Goal: Information Seeking & Learning: Check status

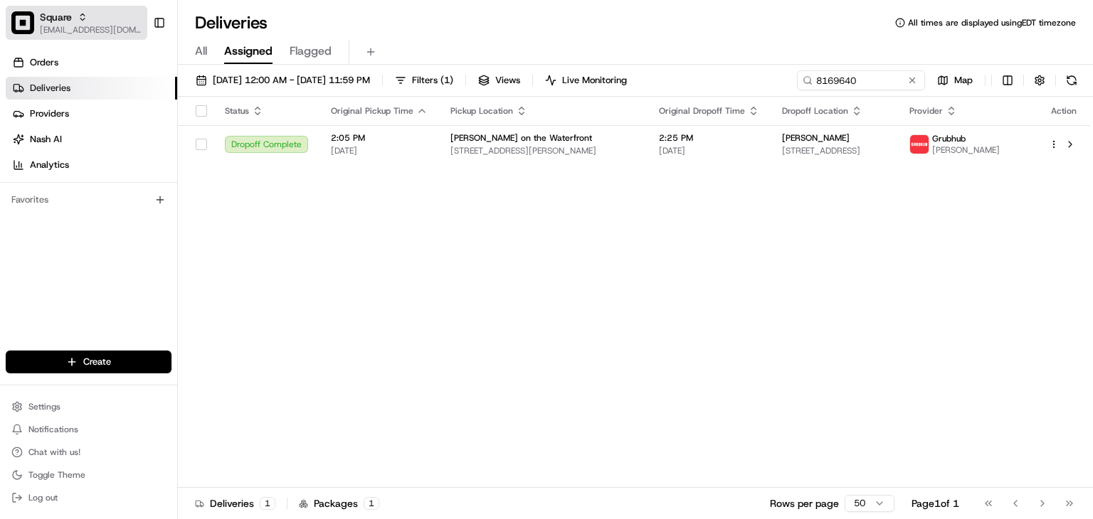
click at [71, 18] on div "Square" at bounding box center [91, 17] width 102 height 14
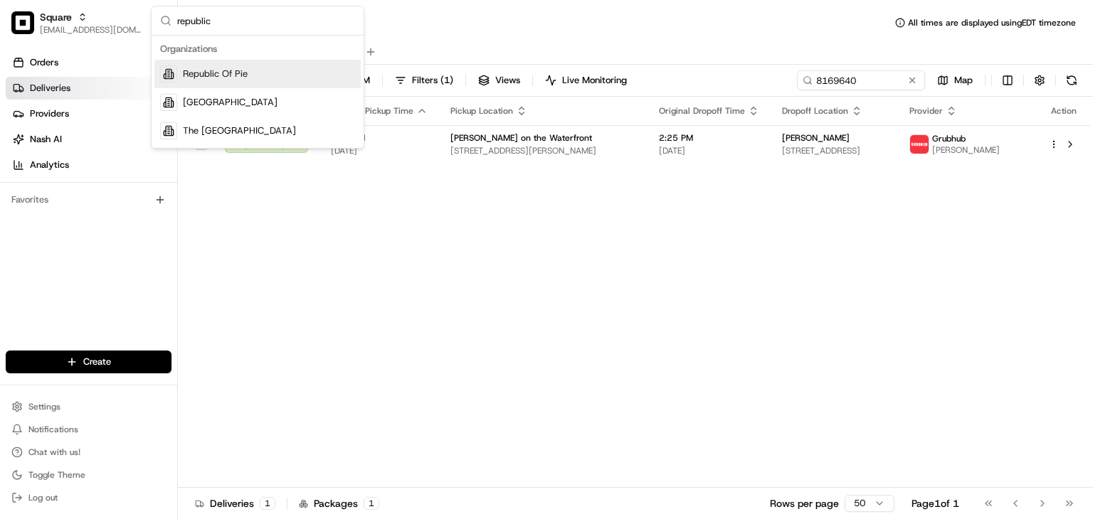
type input "republic"
click at [276, 78] on div "Republic Of Pie" at bounding box center [257, 74] width 206 height 28
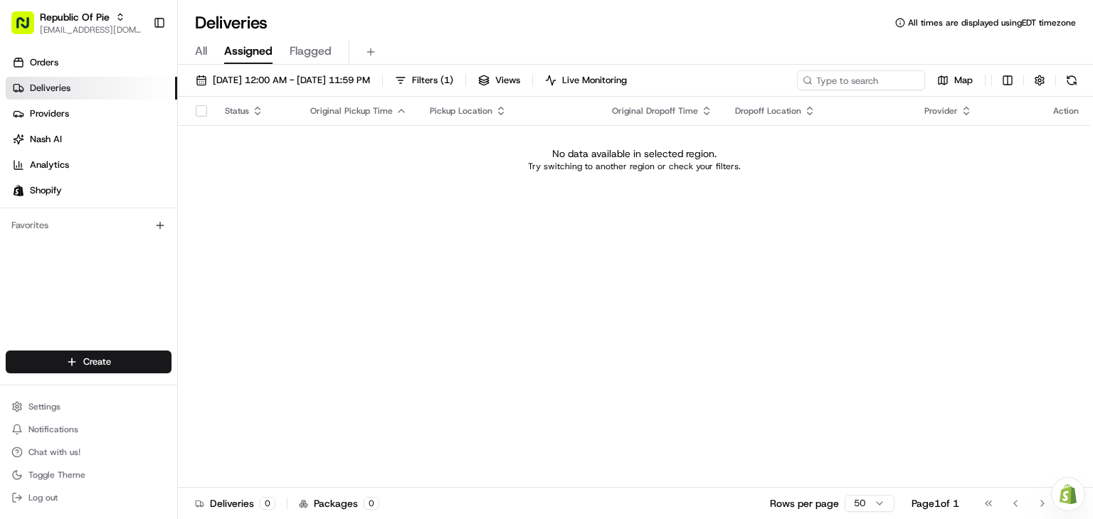
click at [186, 40] on div "All Assigned Flagged" at bounding box center [635, 52] width 915 height 25
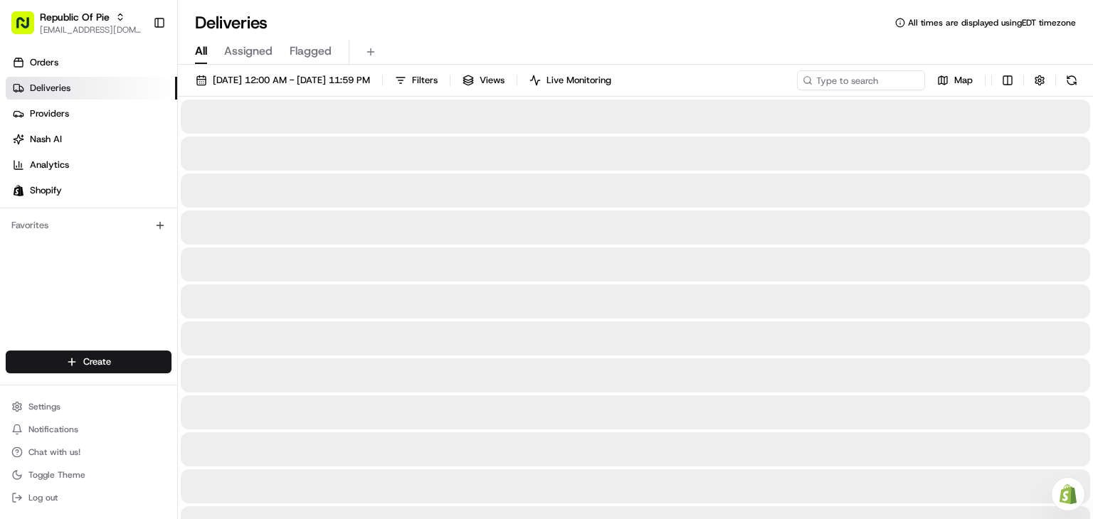
click at [205, 50] on span "All" at bounding box center [201, 51] width 12 height 17
click at [223, 87] on button "08/23/2025 12:00 AM - 08/23/2025 11:59 PM" at bounding box center [282, 80] width 187 height 20
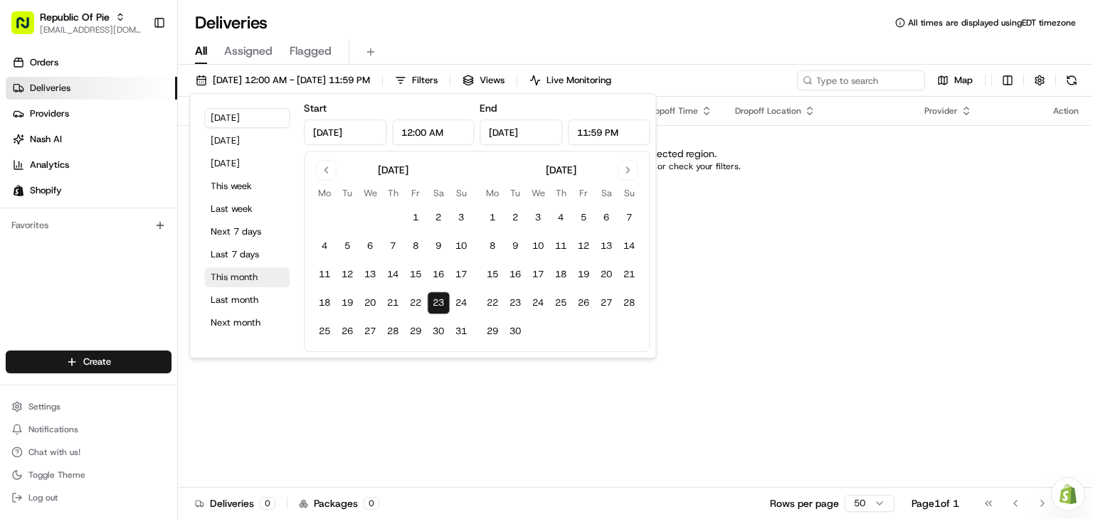
click at [232, 280] on button "This month" at bounding box center [246, 278] width 85 height 20
type input "Aug 1, 2025"
type input "Aug 31, 2025"
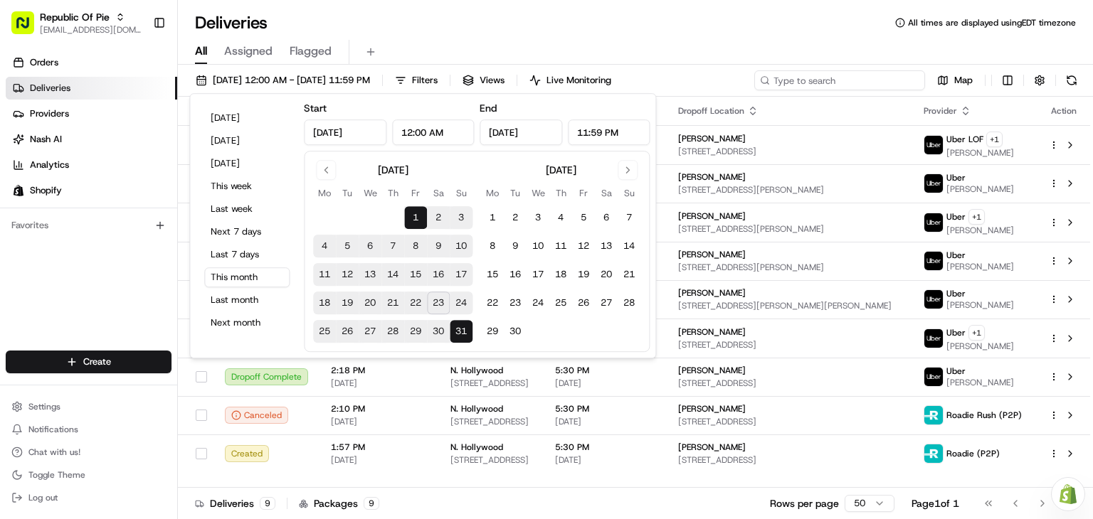
click at [871, 77] on input at bounding box center [839, 80] width 171 height 20
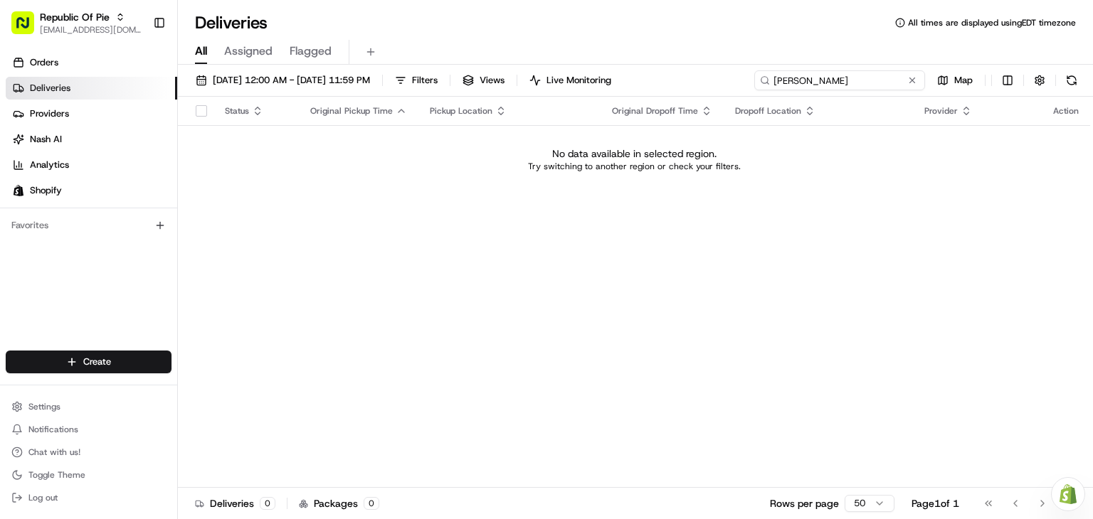
drag, startPoint x: 804, startPoint y: 74, endPoint x: 731, endPoint y: 72, distance: 72.6
click at [731, 72] on div "08/01/2025 12:00 AM - 08/31/2025 11:59 PM Filters Views Live Monitoring philip …" at bounding box center [635, 83] width 915 height 26
click at [838, 83] on input "philip" at bounding box center [839, 80] width 171 height 20
click at [837, 83] on input "philip" at bounding box center [839, 80] width 171 height 20
drag, startPoint x: 812, startPoint y: 76, endPoint x: 694, endPoint y: 75, distance: 117.4
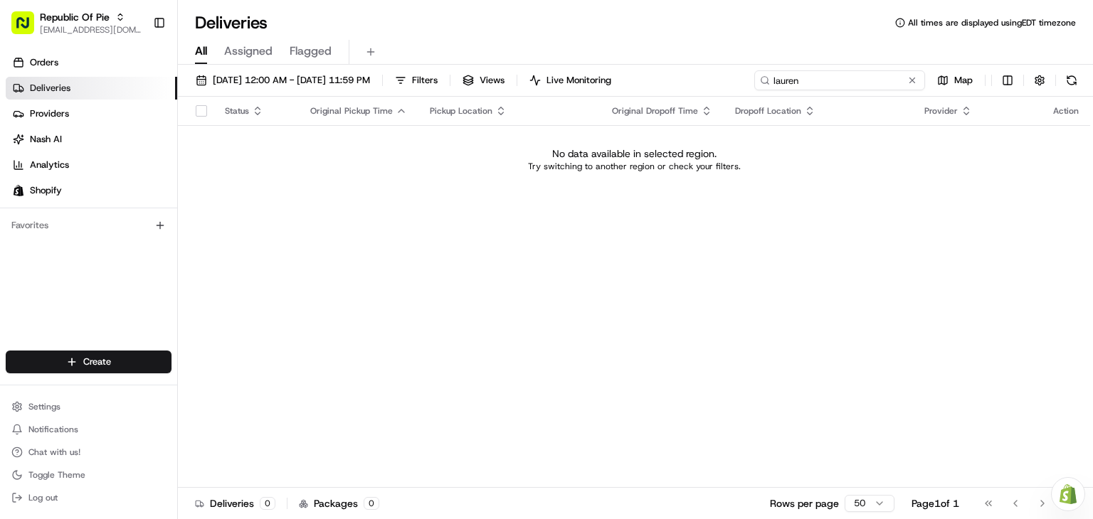
click at [694, 75] on div "08/01/2025 12:00 AM - 08/31/2025 11:59 PM Filters Views Live Monitoring lauren …" at bounding box center [635, 83] width 915 height 26
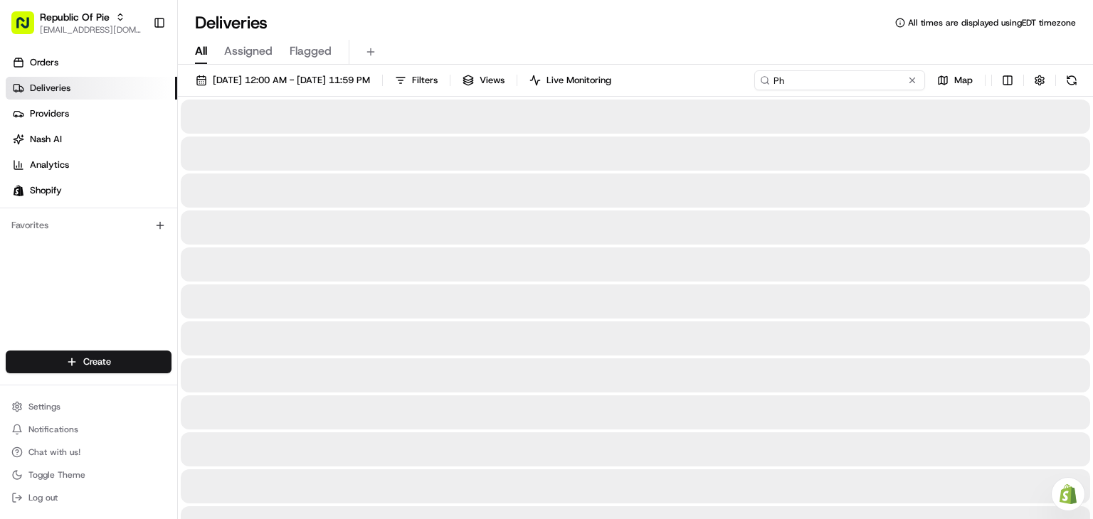
type input "P"
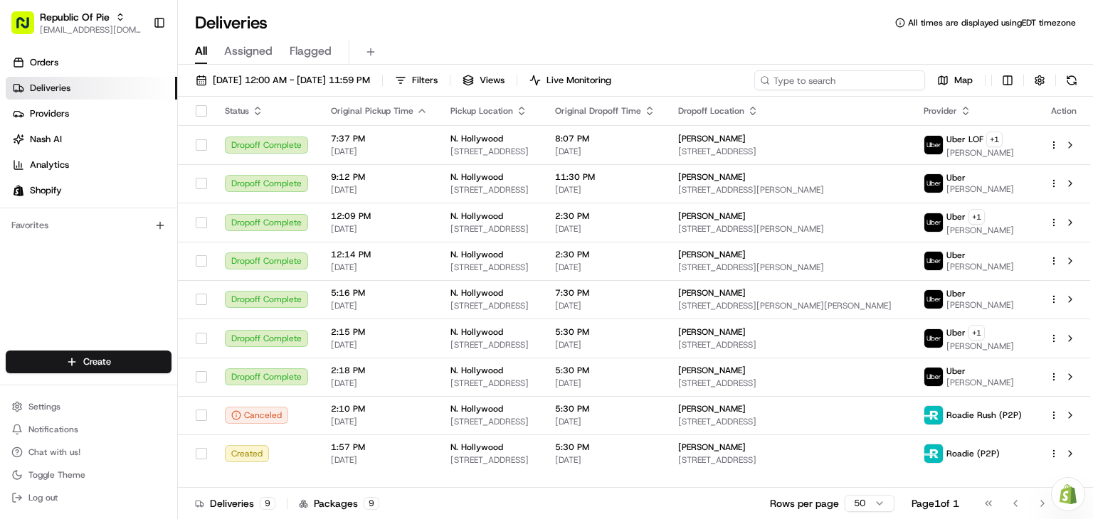
type input "F"
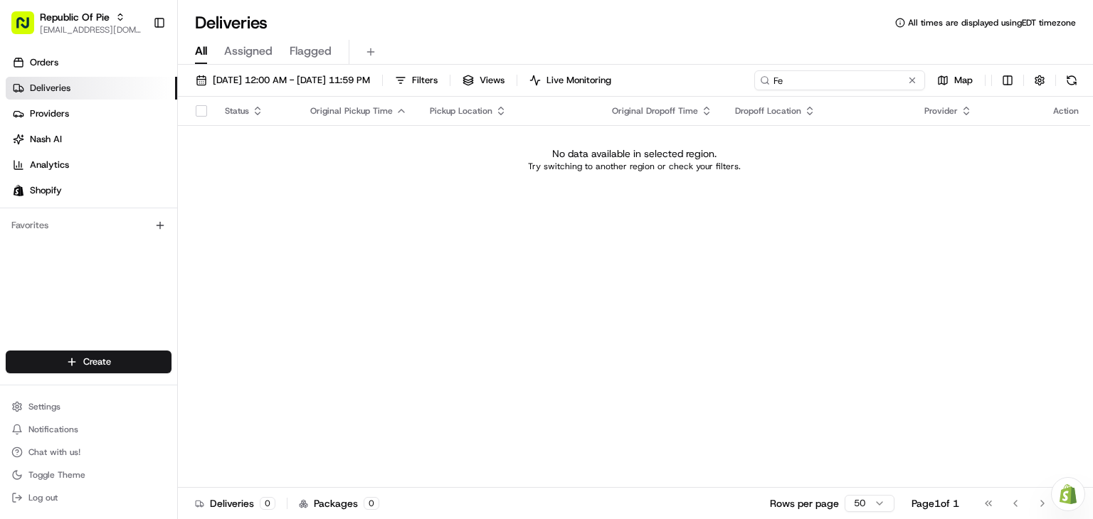
type input "F"
type input "526 North"
click at [45, 52] on link "Orders" at bounding box center [91, 62] width 171 height 23
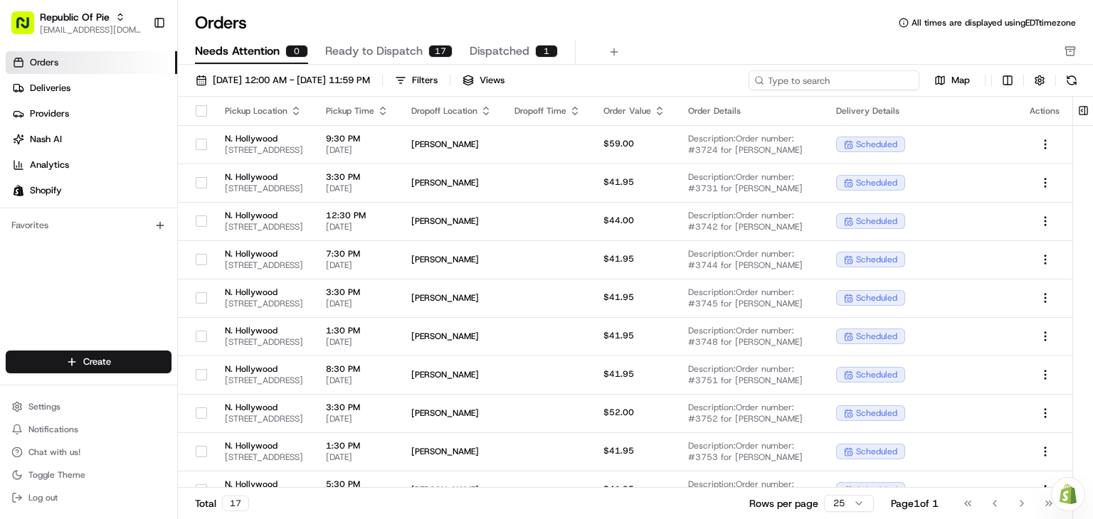
click at [832, 77] on input at bounding box center [833, 80] width 171 height 20
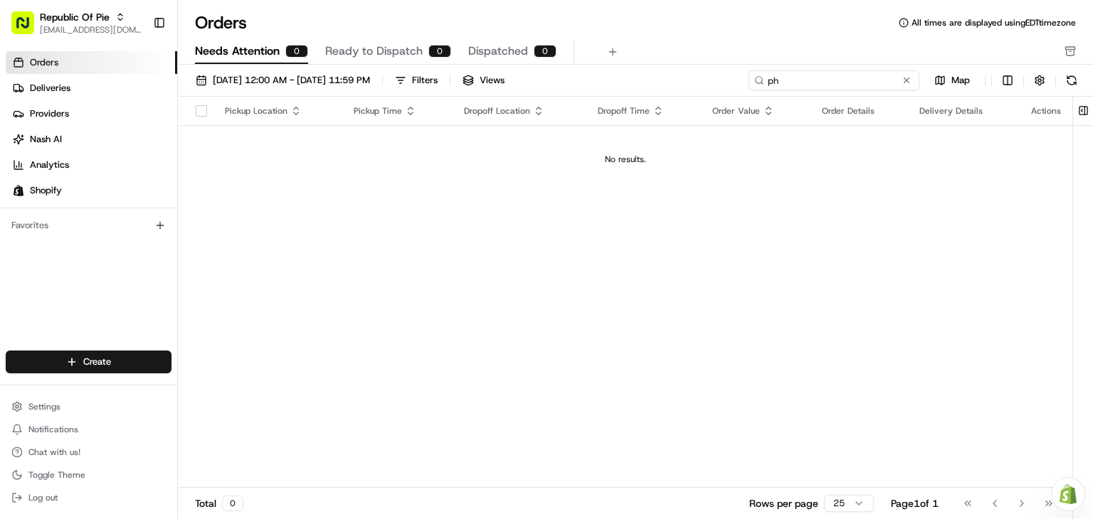
type input "p"
type input "k"
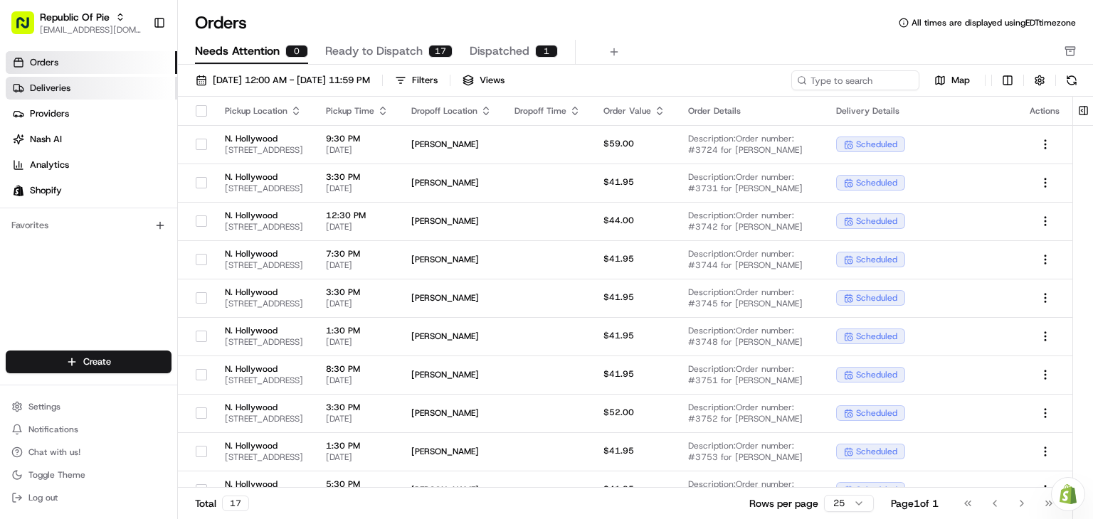
click at [63, 98] on link "Deliveries" at bounding box center [91, 88] width 171 height 23
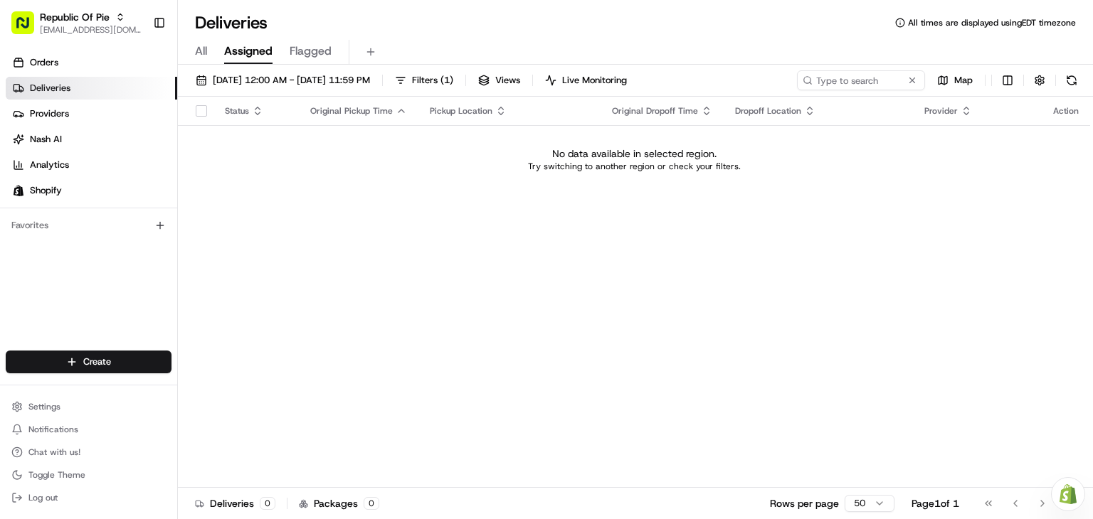
click at [205, 47] on span "All" at bounding box center [201, 51] width 12 height 17
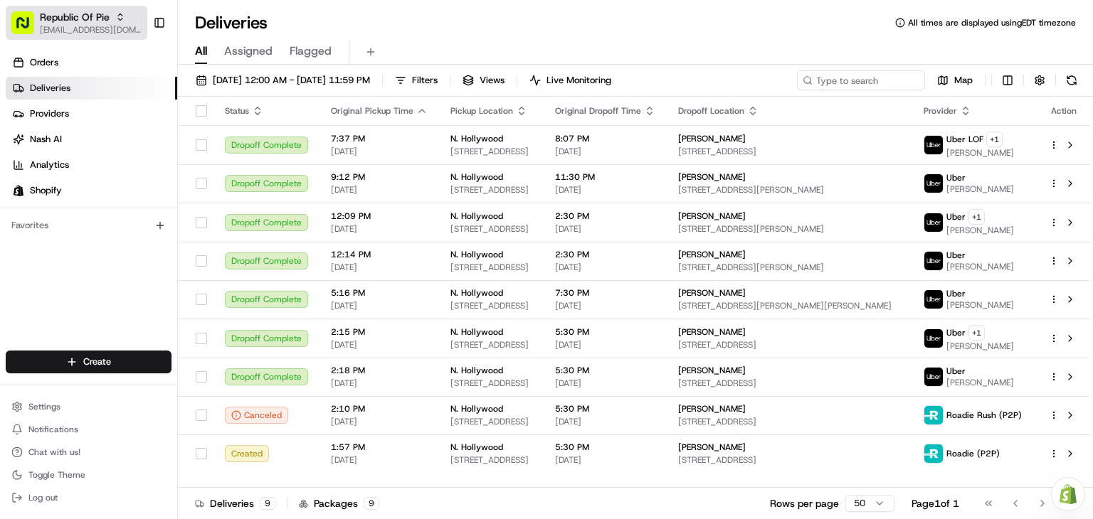
click at [122, 29] on span "[EMAIL_ADDRESS][DOMAIN_NAME]" at bounding box center [91, 29] width 102 height 11
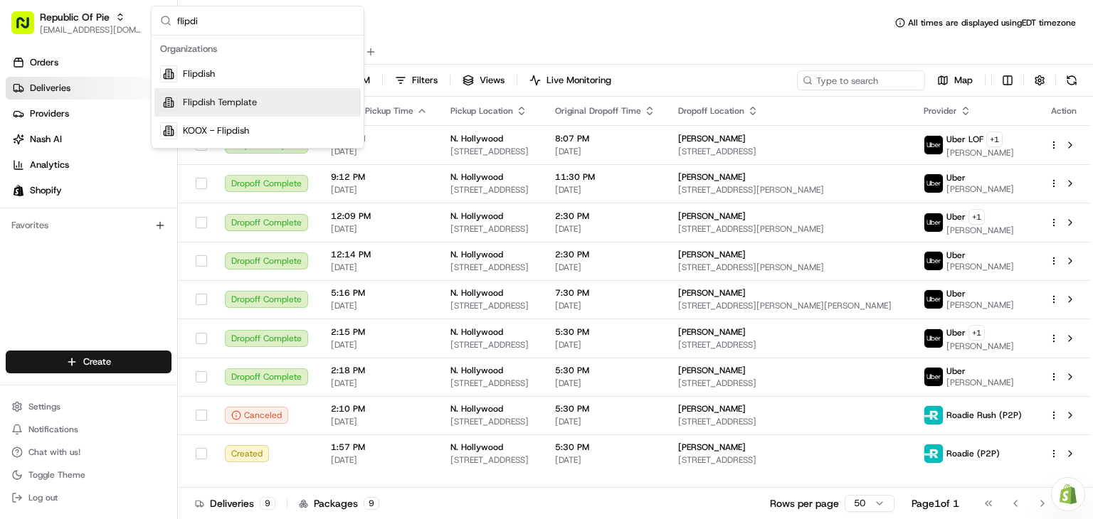
type input "flipdi"
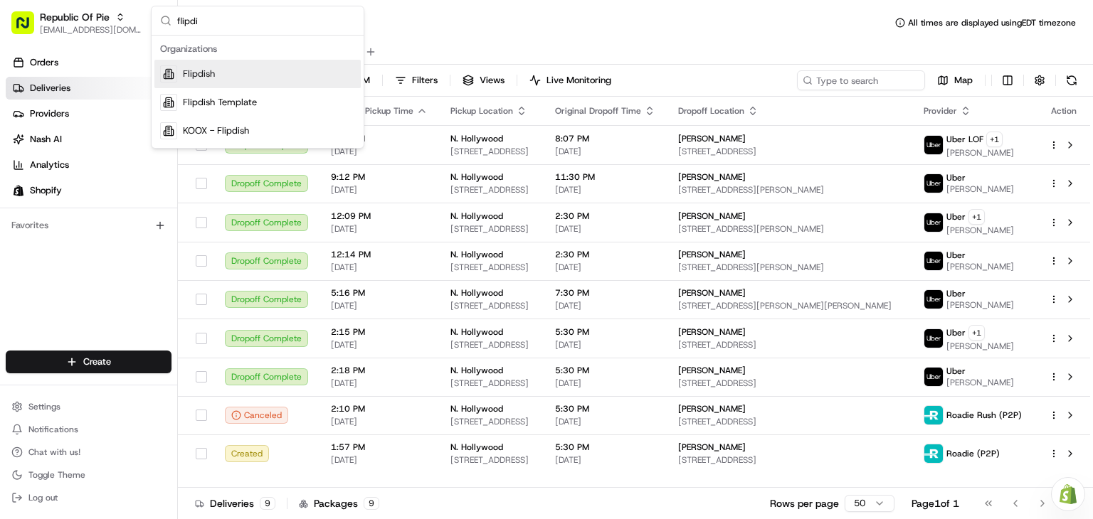
drag, startPoint x: 238, startPoint y: 90, endPoint x: 219, endPoint y: 72, distance: 26.2
click at [219, 72] on div "Flipdish Flipdish Template KOOX - Flipdish" at bounding box center [257, 102] width 206 height 85
click at [220, 72] on div "Flipdish" at bounding box center [257, 74] width 206 height 28
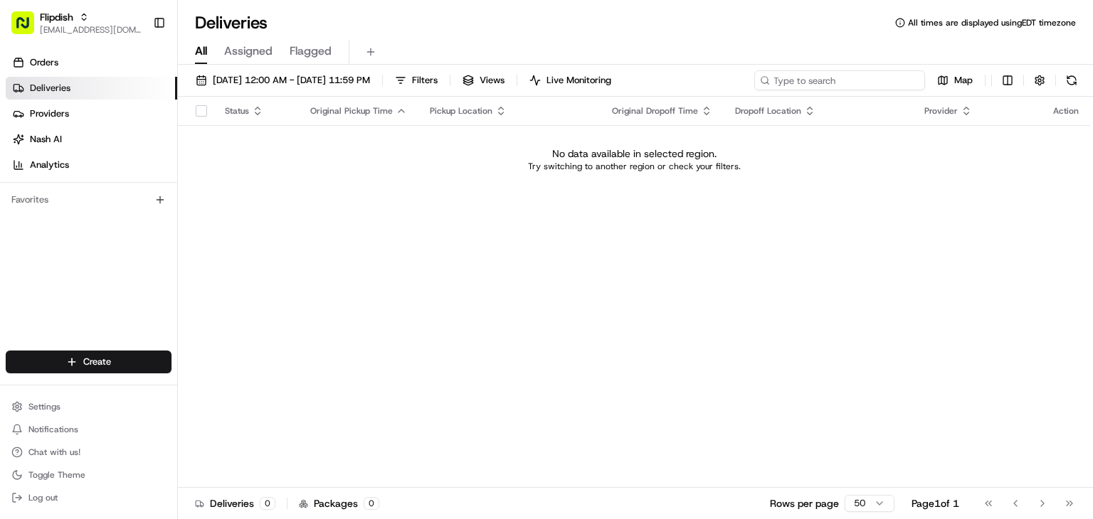
click at [854, 80] on input at bounding box center [839, 80] width 171 height 20
click at [225, 79] on span "08/01/2025 12:00 AM - 08/31/2025 11:59 PM" at bounding box center [291, 80] width 157 height 13
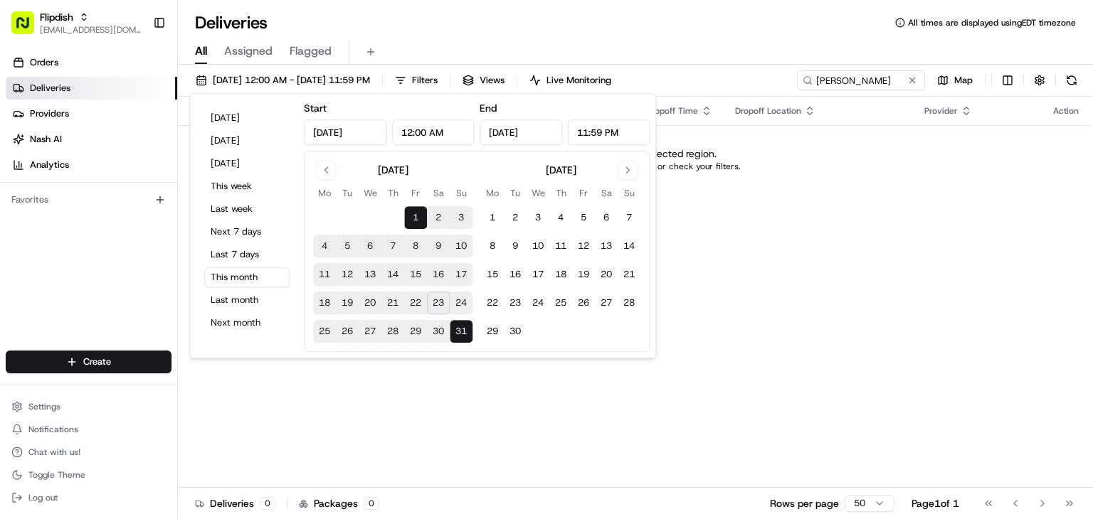
drag, startPoint x: 438, startPoint y: 12, endPoint x: 609, endPoint y: 49, distance: 175.4
click at [438, 12] on div "Deliveries All times are displayed using EDT timezone" at bounding box center [635, 22] width 915 height 23
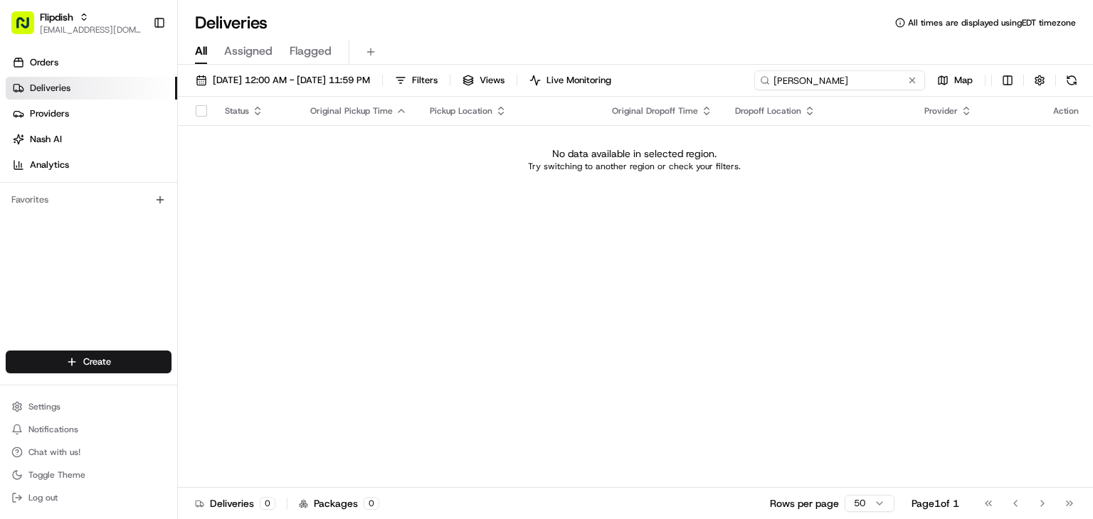
click at [867, 85] on input "philip" at bounding box center [839, 80] width 171 height 20
type input "p"
type input "Lauren"
click at [92, 4] on div "Flipdish rpajulas@nashhelp.com Toggle Sidebar" at bounding box center [88, 23] width 177 height 46
click at [34, 21] on button "Flipdish rpajulas@nashhelp.com" at bounding box center [77, 23] width 142 height 34
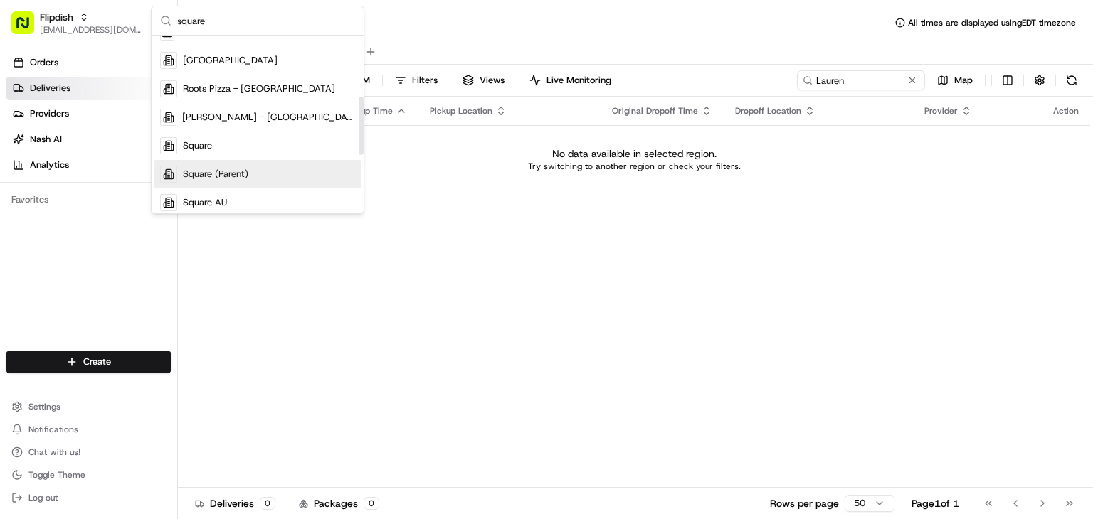
scroll to position [185, 0]
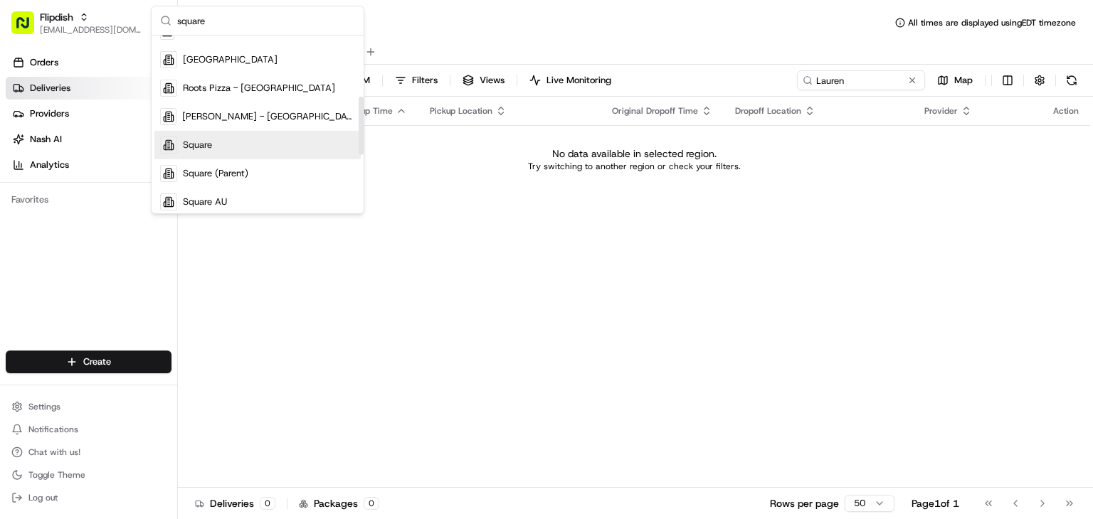
type input "square"
click at [228, 148] on div "Square" at bounding box center [257, 145] width 206 height 28
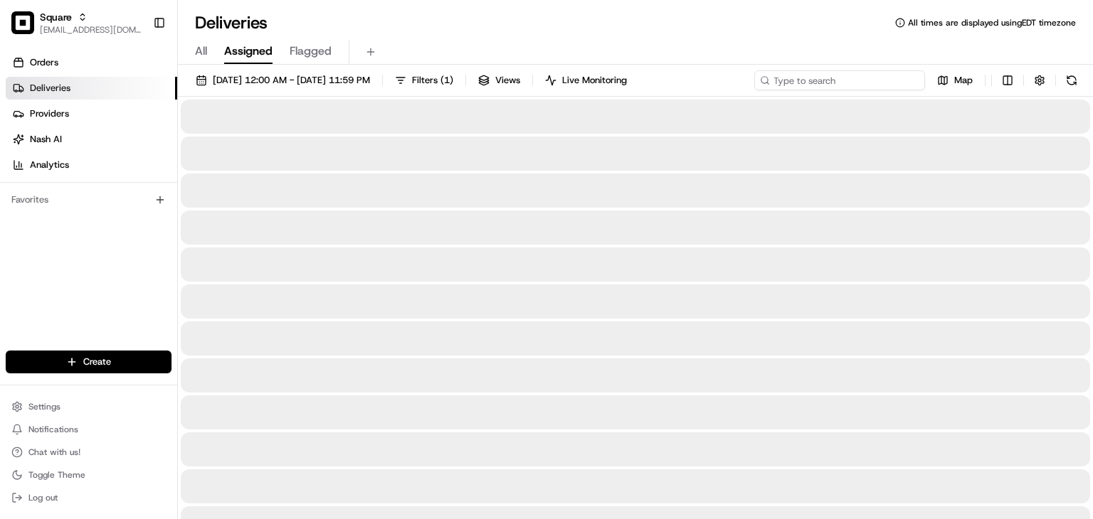
click at [866, 81] on input at bounding box center [839, 80] width 171 height 20
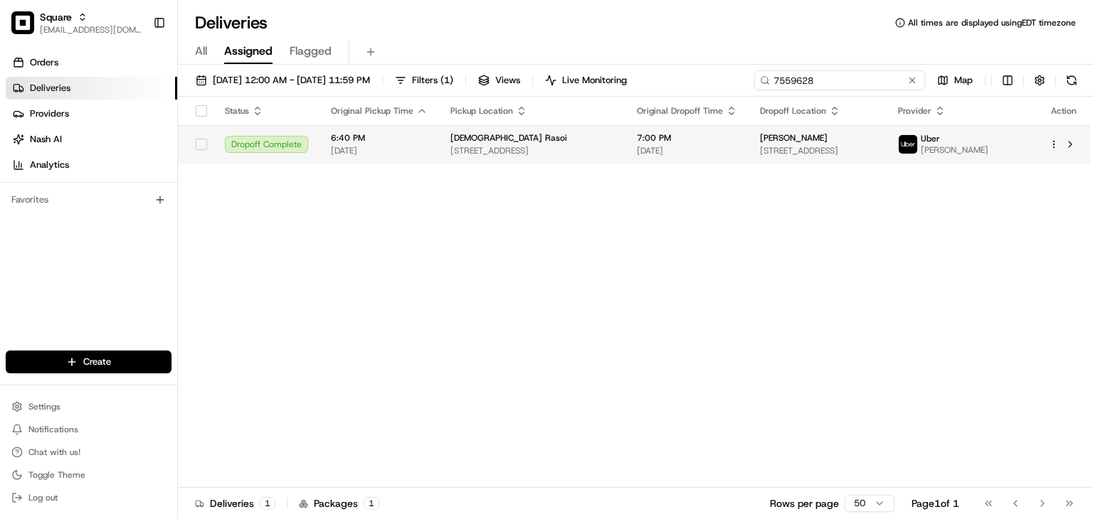
type input "7559628"
click at [707, 154] on span "[DATE]" at bounding box center [687, 150] width 100 height 11
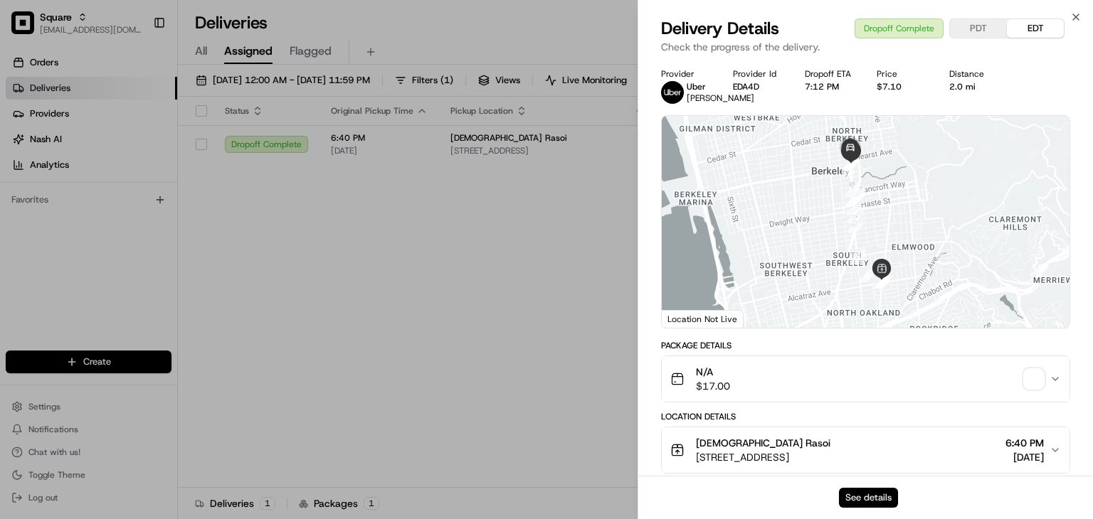
click at [874, 499] on button "See details" at bounding box center [868, 498] width 59 height 20
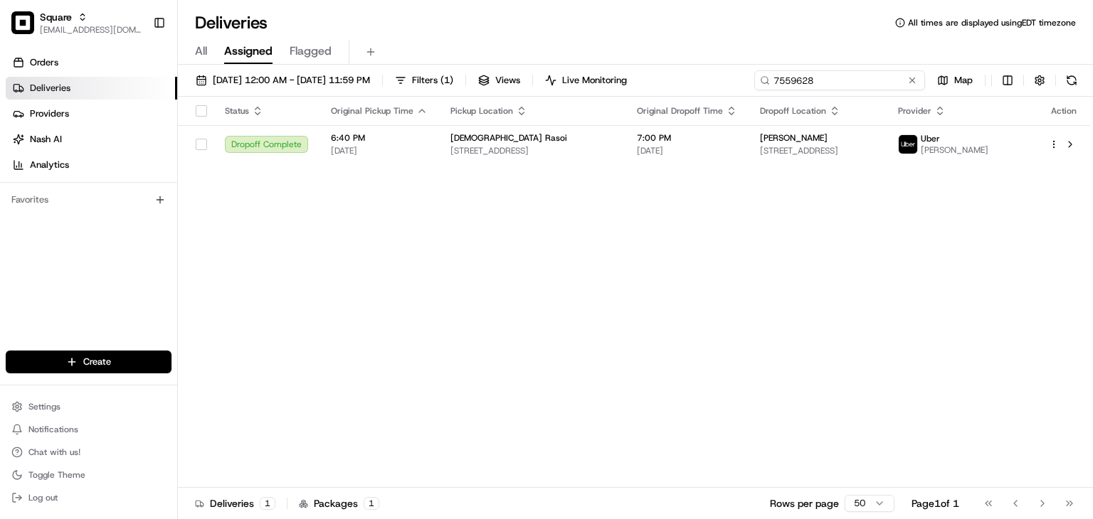
click at [850, 78] on input "7559628" at bounding box center [839, 80] width 171 height 20
click at [805, 80] on input "7559628" at bounding box center [839, 80] width 171 height 20
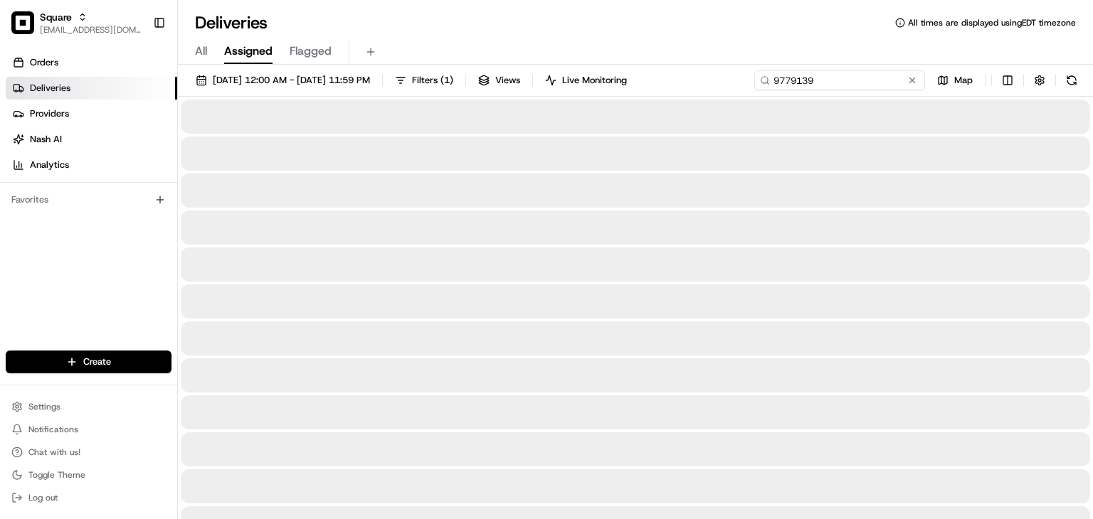
type input "9779139"
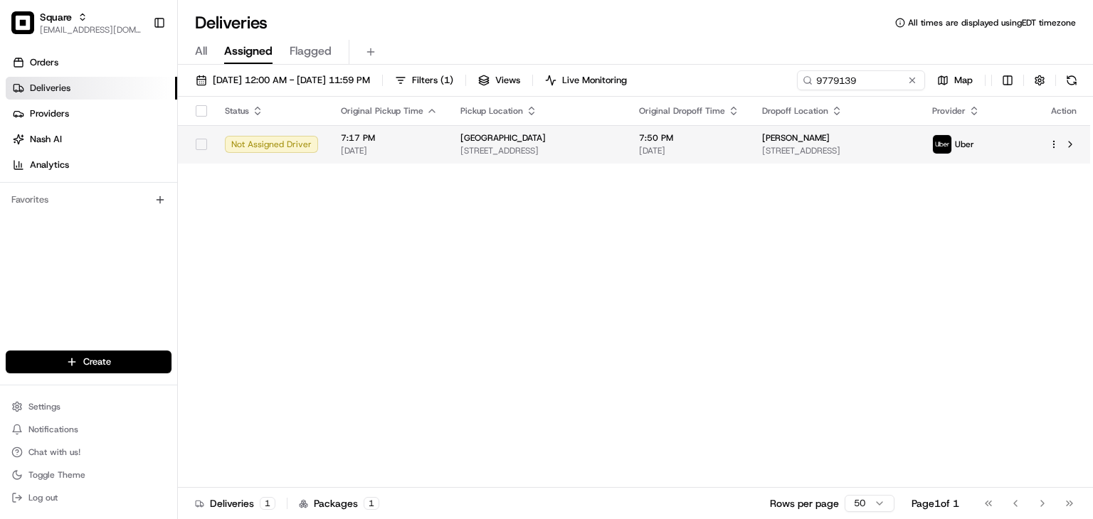
click at [801, 147] on span "2300 Ford Rd, Newport Beach, CA 92660, USA" at bounding box center [835, 150] width 147 height 11
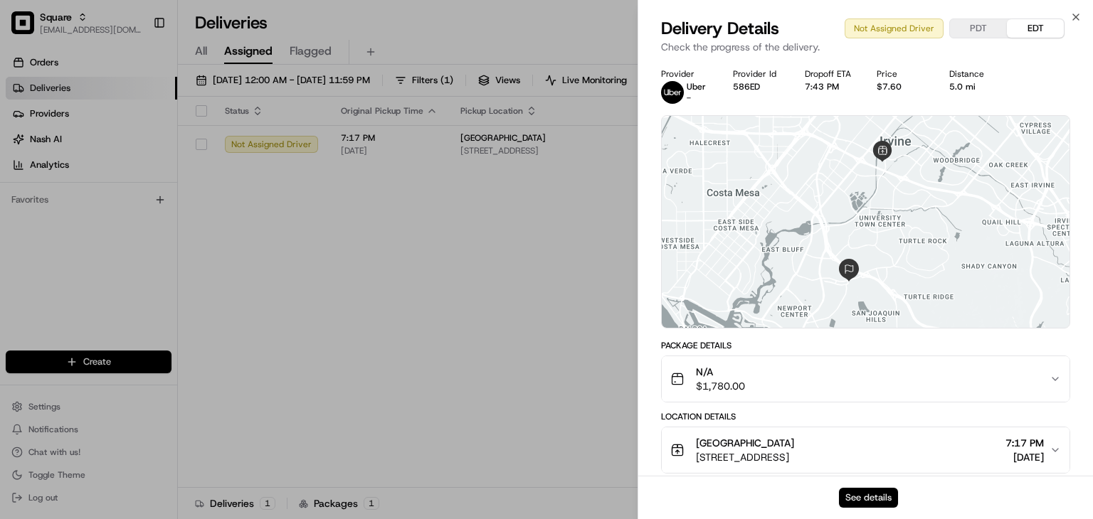
click at [867, 498] on button "See details" at bounding box center [868, 498] width 59 height 20
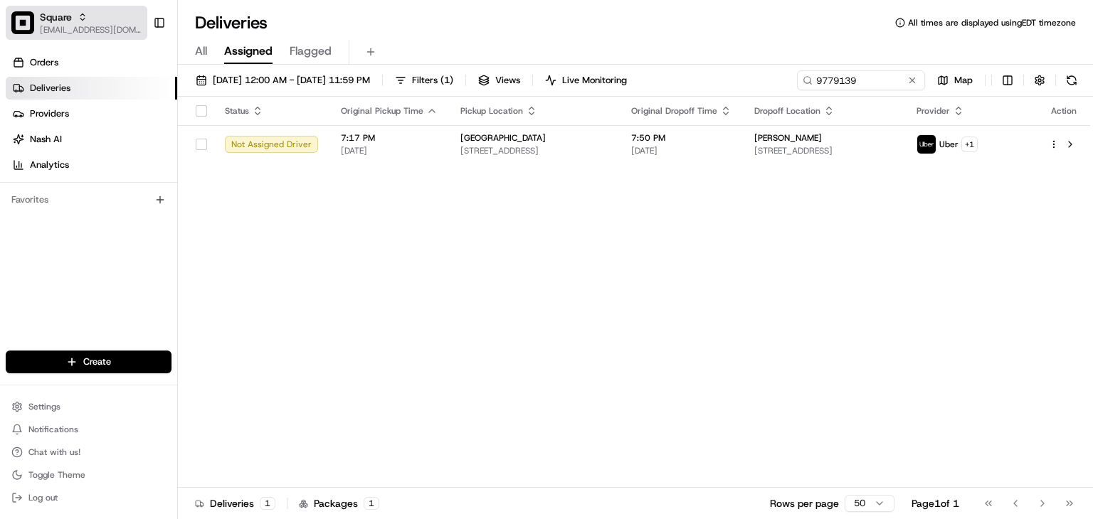
click at [71, 24] on span "[EMAIL_ADDRESS][DOMAIN_NAME]" at bounding box center [91, 29] width 102 height 11
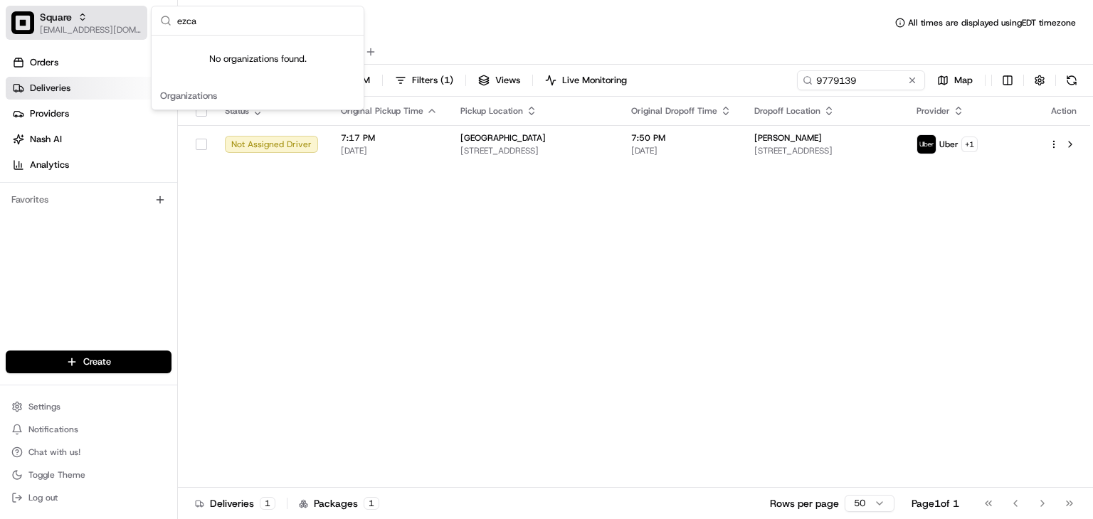
type input "ezca"
click at [71, 23] on span "Square" at bounding box center [56, 17] width 32 height 14
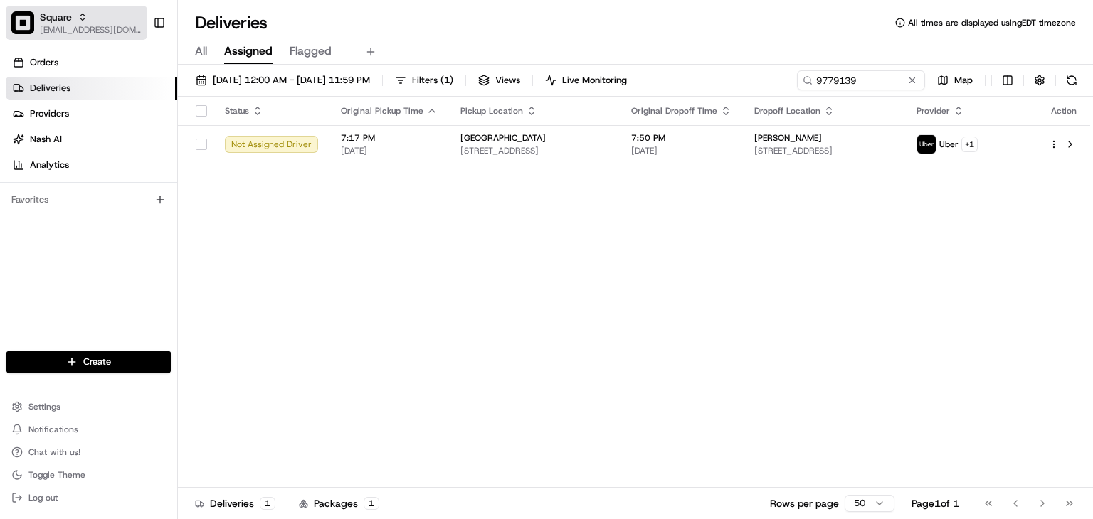
click at [88, 15] on div "Square" at bounding box center [91, 17] width 102 height 14
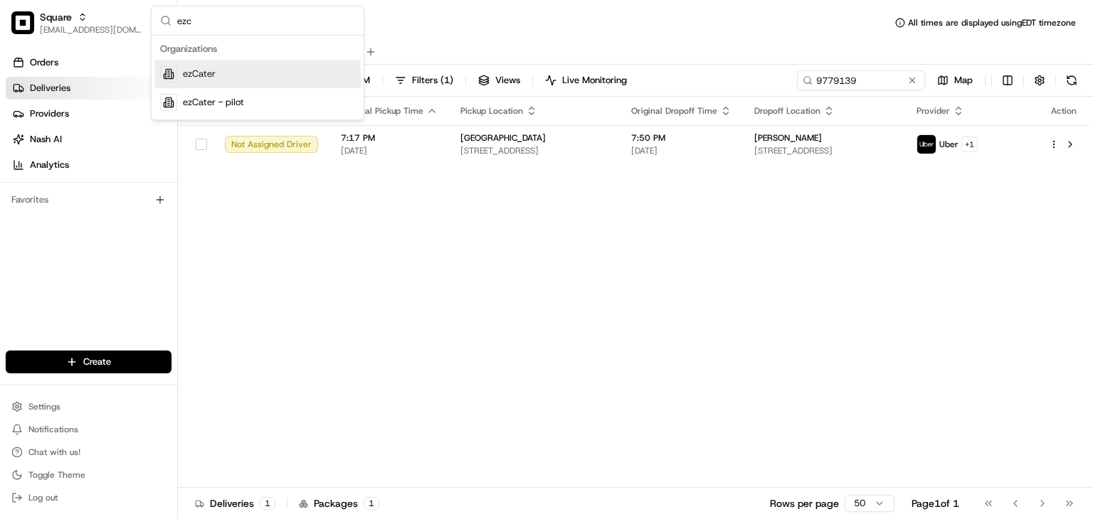
type input "ezc"
click at [203, 68] on span "ezCater" at bounding box center [199, 74] width 33 height 13
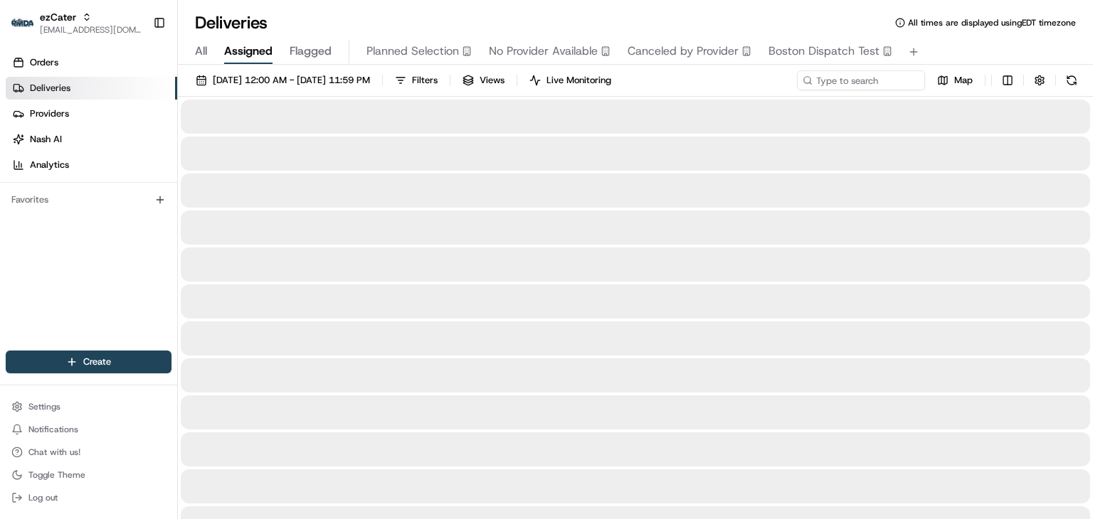
click at [206, 48] on span "All" at bounding box center [201, 51] width 12 height 17
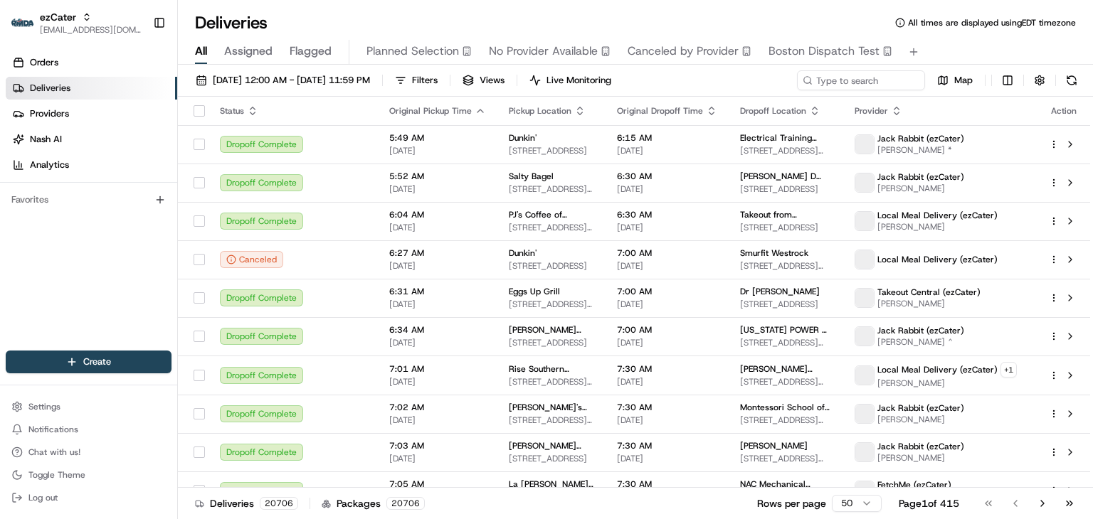
click at [196, 53] on span "All" at bounding box center [201, 51] width 12 height 17
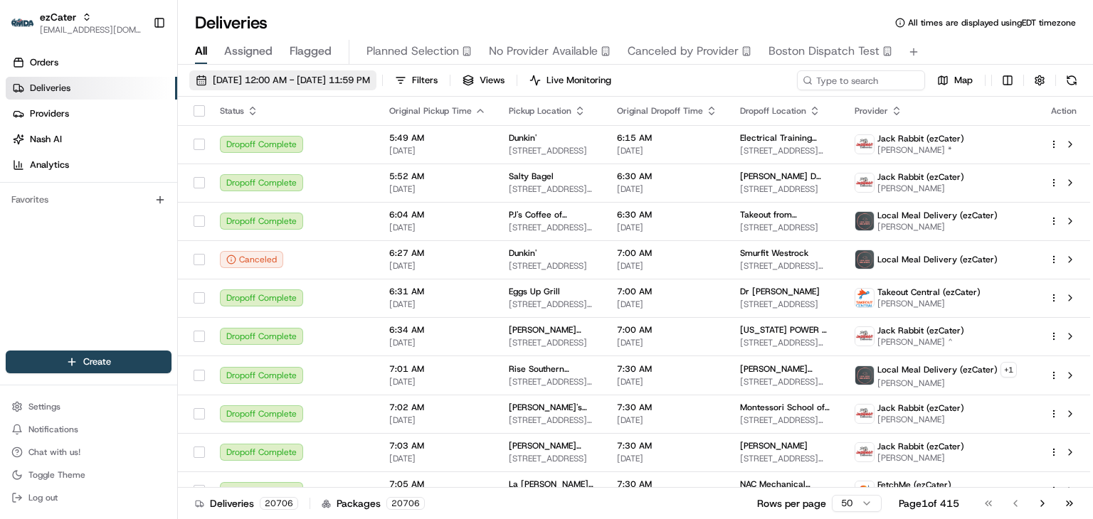
click at [229, 77] on span "08/01/2025 12:00 AM - 08/31/2025 11:59 PM" at bounding box center [291, 80] width 157 height 13
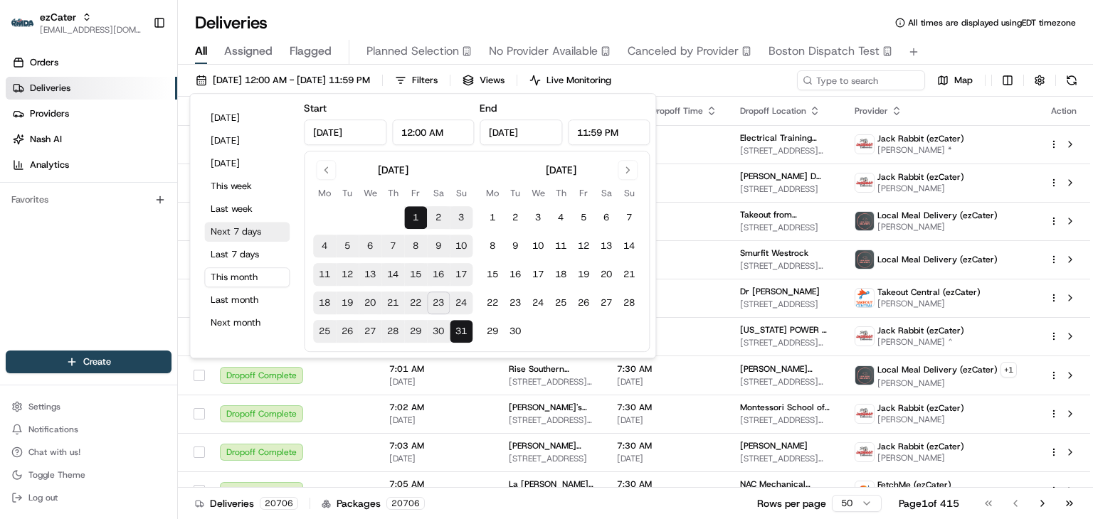
click at [231, 228] on button "Next 7 days" at bounding box center [246, 232] width 85 height 20
type input "Aug 23, 2025"
type input "Aug 30, 2025"
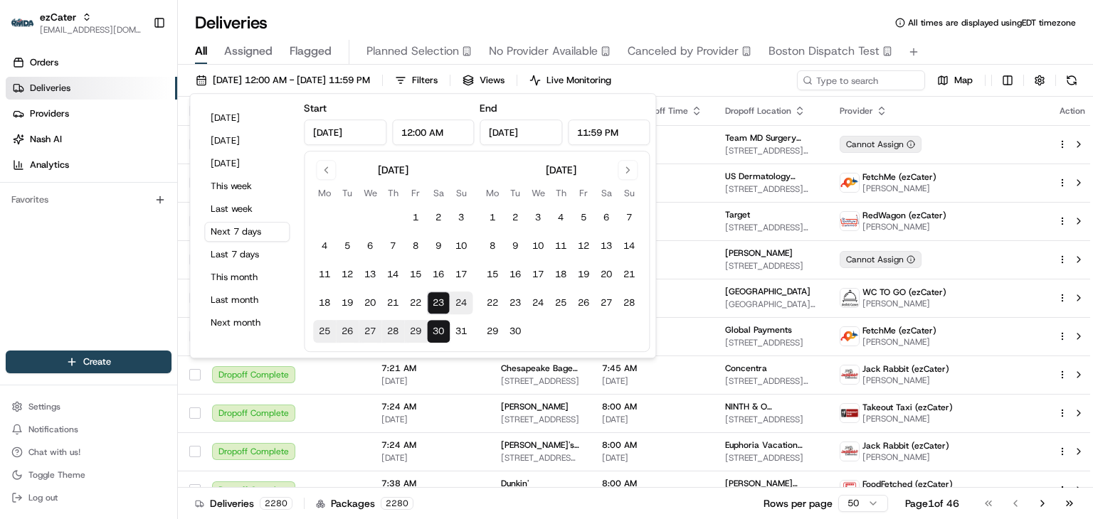
click at [650, 20] on div "Deliveries All times are displayed using EDT timezone" at bounding box center [635, 22] width 915 height 23
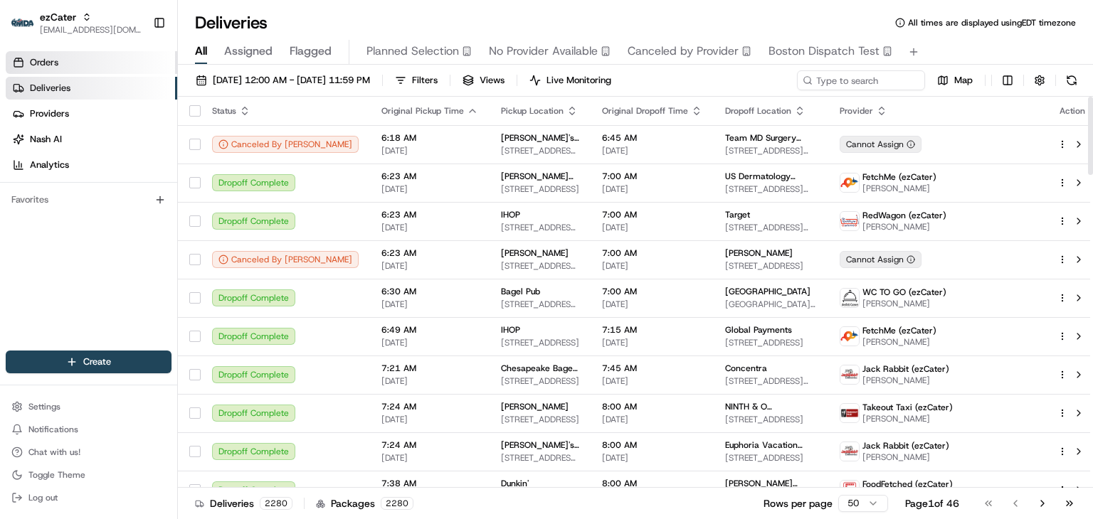
click at [76, 63] on link "Orders" at bounding box center [91, 62] width 171 height 23
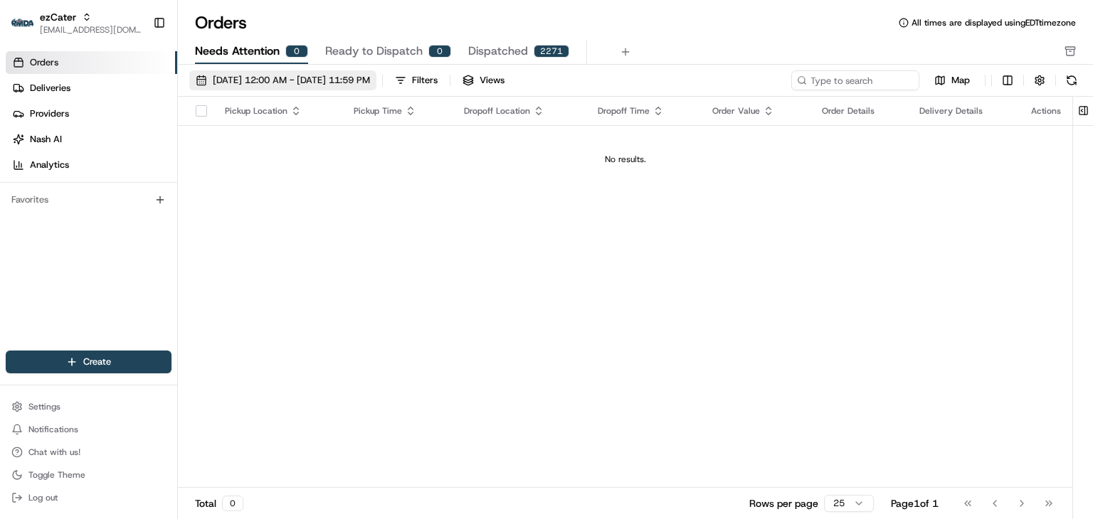
click at [239, 78] on span "08/23/2025 12:00 AM - 08/30/2025 11:59 PM" at bounding box center [291, 80] width 157 height 13
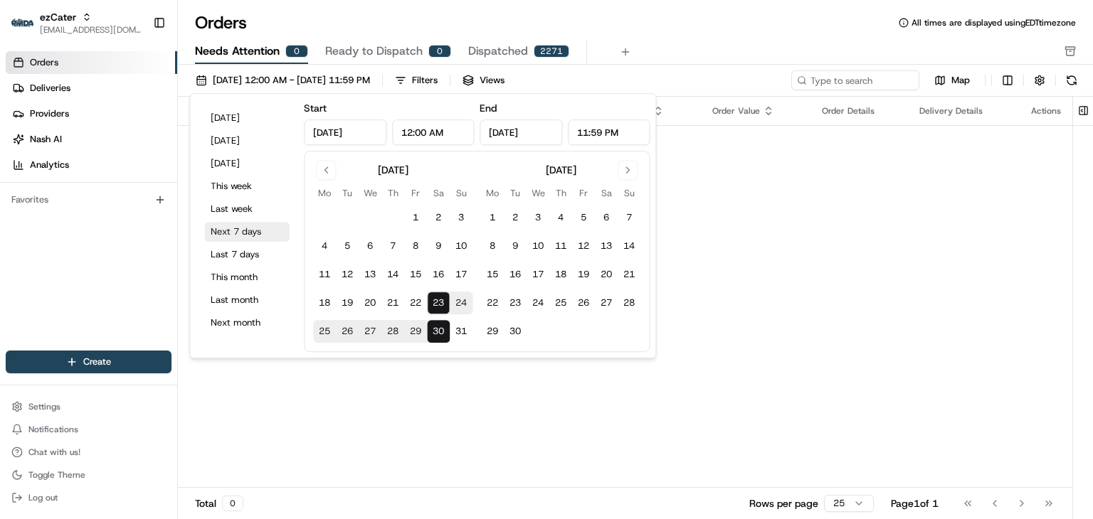
click at [233, 237] on button "Next 7 days" at bounding box center [246, 232] width 85 height 20
click at [692, 161] on div "No results." at bounding box center [625, 159] width 883 height 11
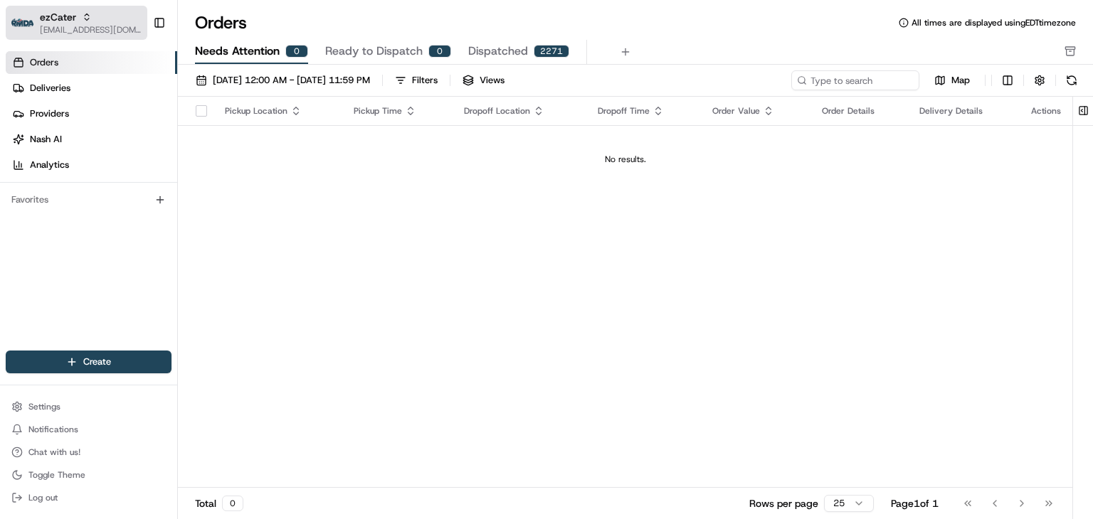
click at [112, 27] on span "[EMAIL_ADDRESS][DOMAIN_NAME]" at bounding box center [91, 29] width 102 height 11
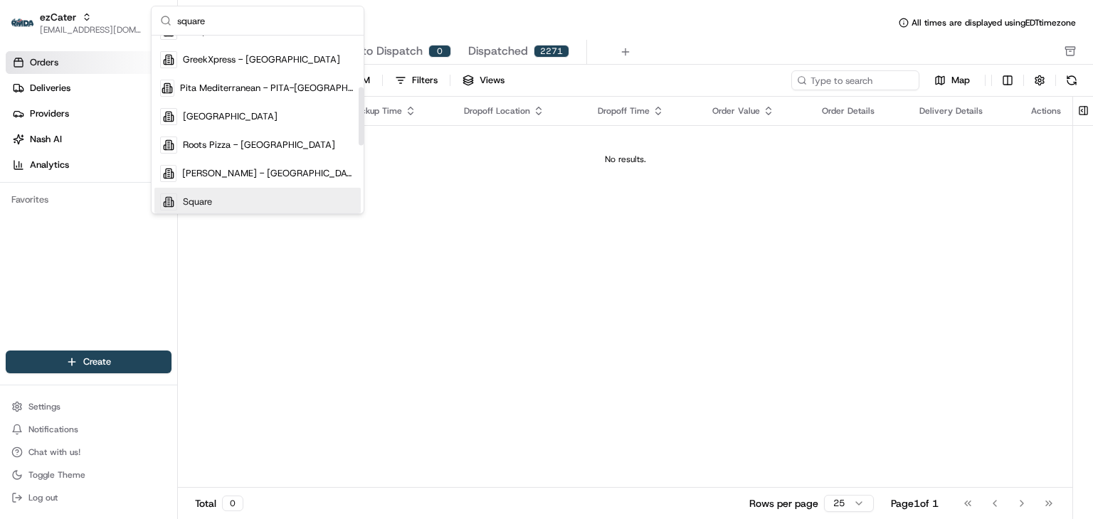
scroll to position [159, 0]
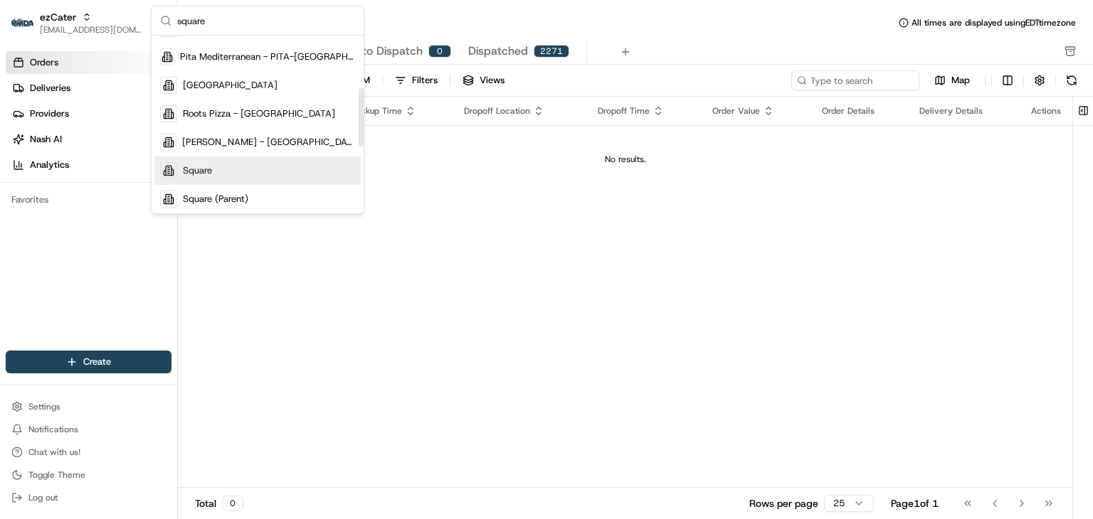
type input "square"
click at [208, 166] on span "Square" at bounding box center [197, 170] width 29 height 13
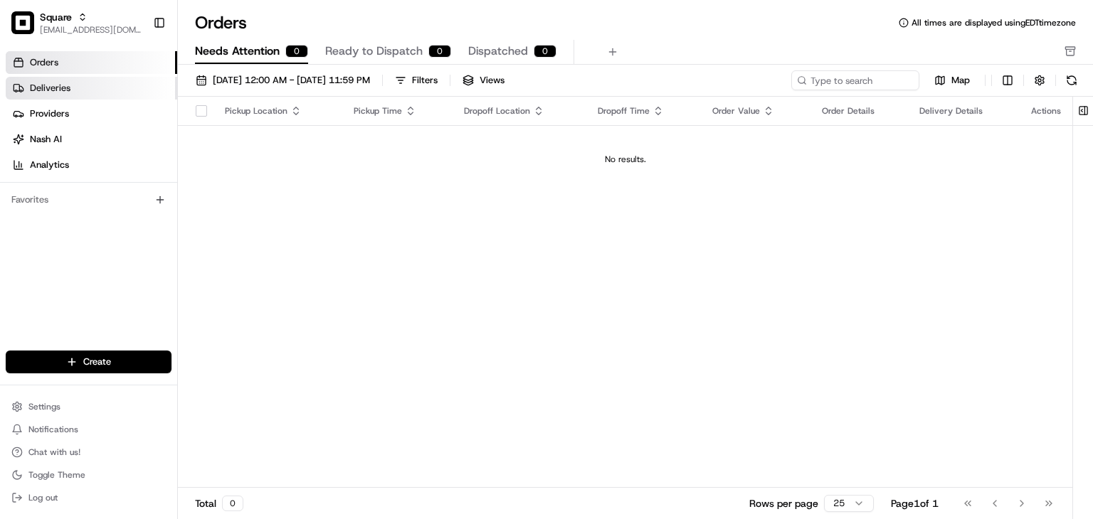
click at [65, 86] on span "Deliveries" at bounding box center [50, 88] width 41 height 13
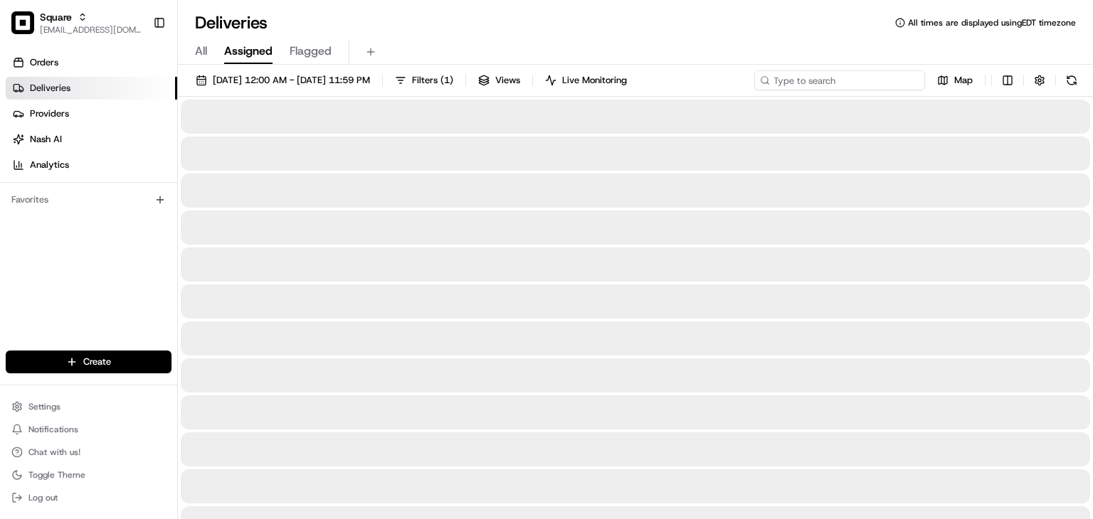
click at [834, 83] on input at bounding box center [839, 80] width 171 height 20
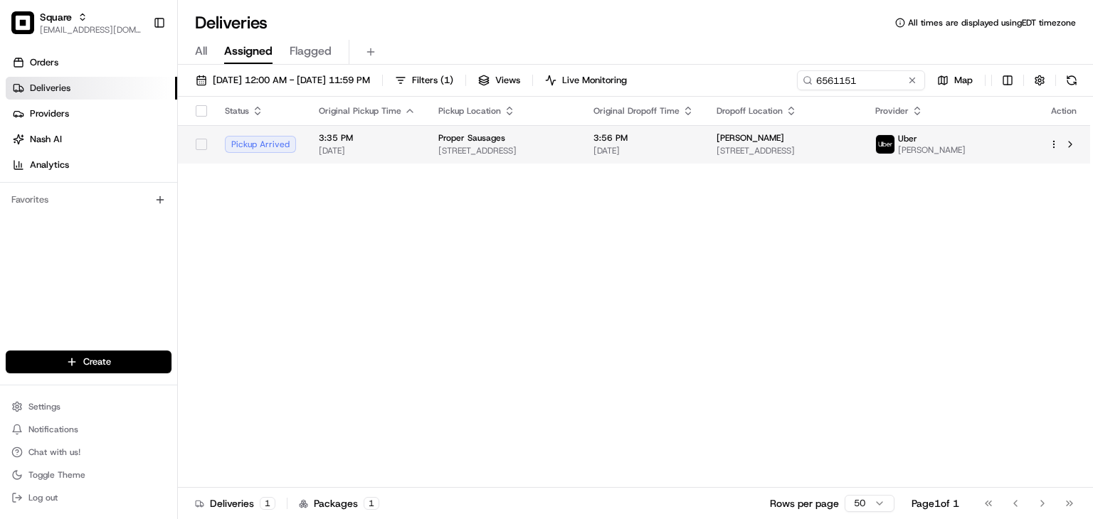
click at [633, 160] on td "3:56 PM 08/23/2025" at bounding box center [643, 144] width 123 height 38
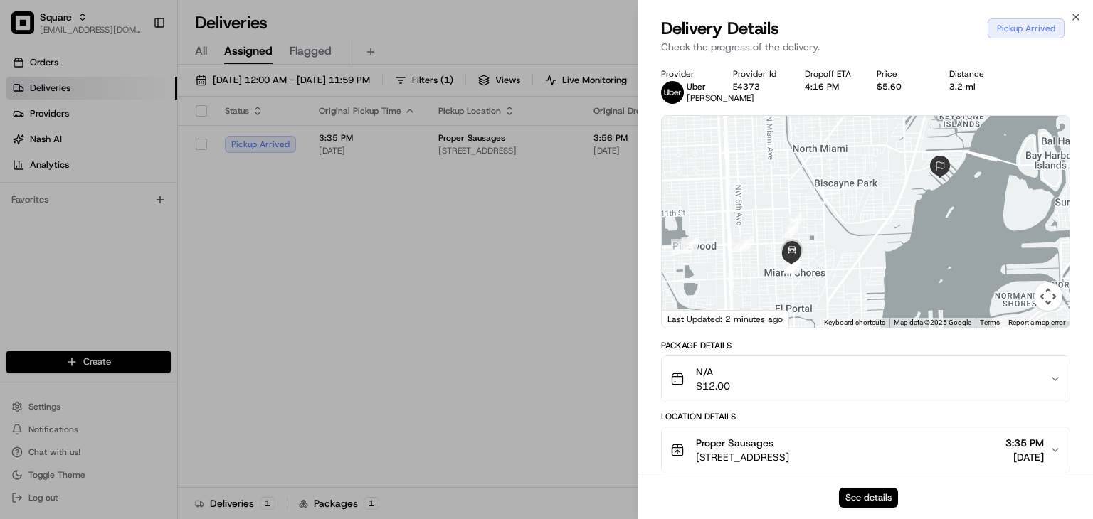
click at [877, 499] on button "See details" at bounding box center [868, 498] width 59 height 20
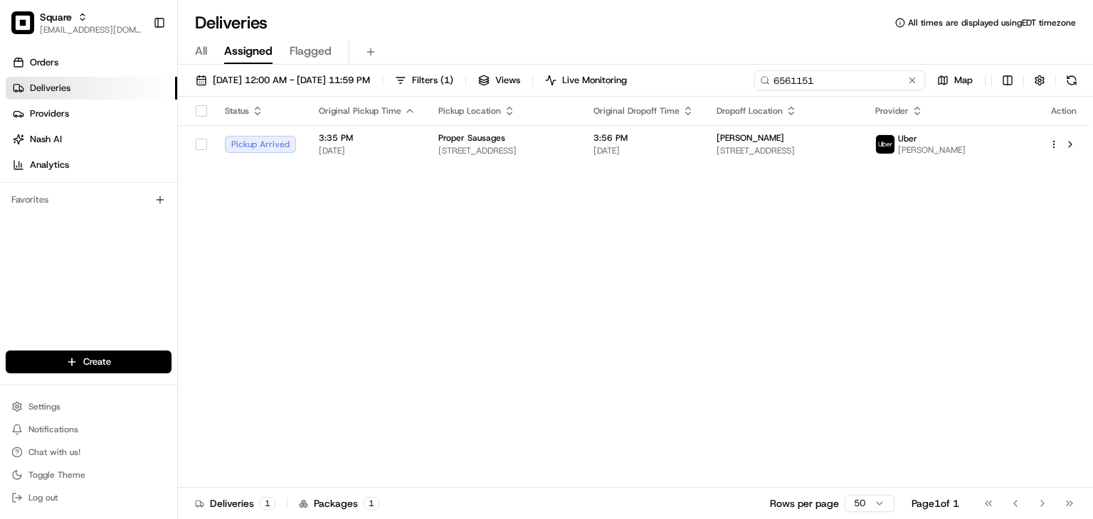
drag, startPoint x: 868, startPoint y: 81, endPoint x: 726, endPoint y: 83, distance: 142.3
click at [726, 83] on div "08/23/2025 12:00 AM - 08/30/2025 11:59 PM Filters ( 1 ) Views Live Monitoring 6…" at bounding box center [635, 83] width 915 height 26
paste input "Claudia Valdes"
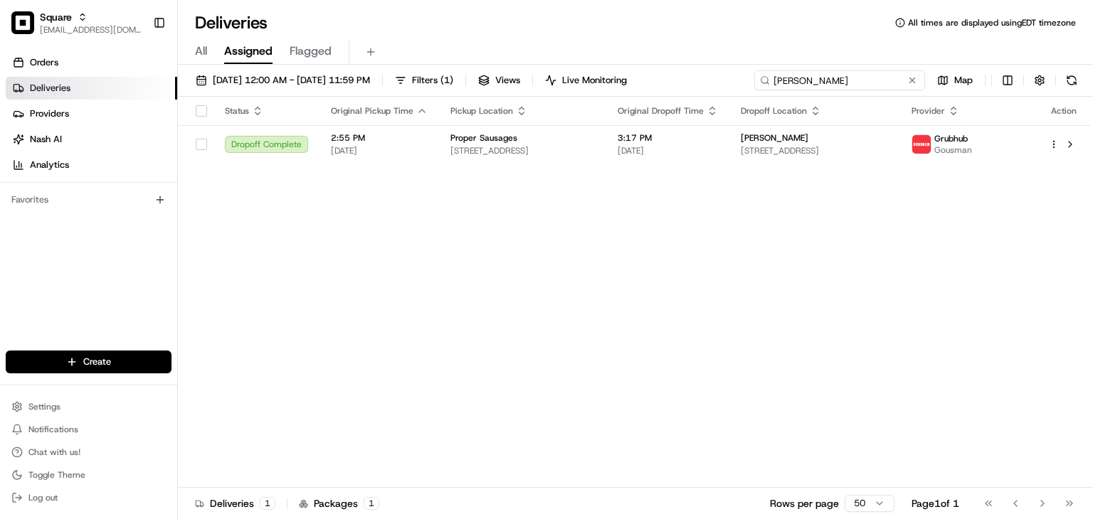
type input "Claudia Valdes"
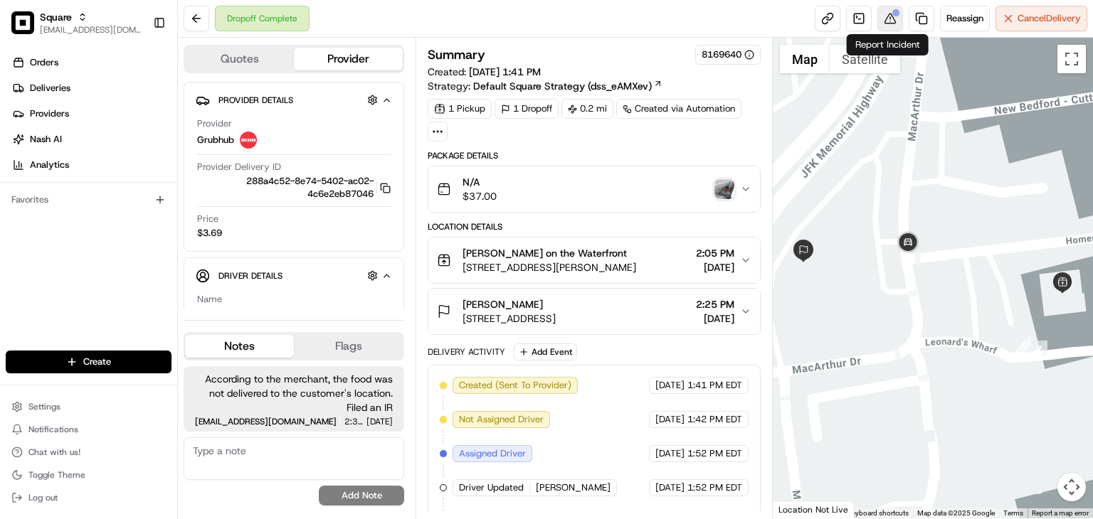
click at [889, 25] on button at bounding box center [890, 19] width 26 height 26
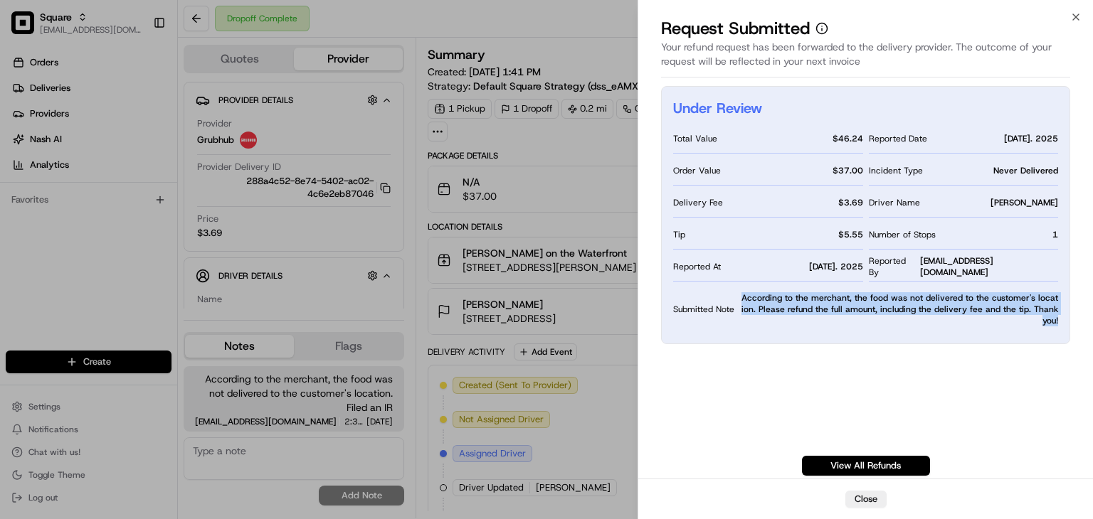
drag, startPoint x: 740, startPoint y: 233, endPoint x: 1058, endPoint y: 261, distance: 319.2
click at [1058, 261] on div "Under Review Total Value $ 46.24 Order Value $ 37.00 Delivery Fee $ 3.69 Tip $ …" at bounding box center [865, 215] width 409 height 258
copy span "According to the merchant, the food was not delivered to the customer's locatio…"
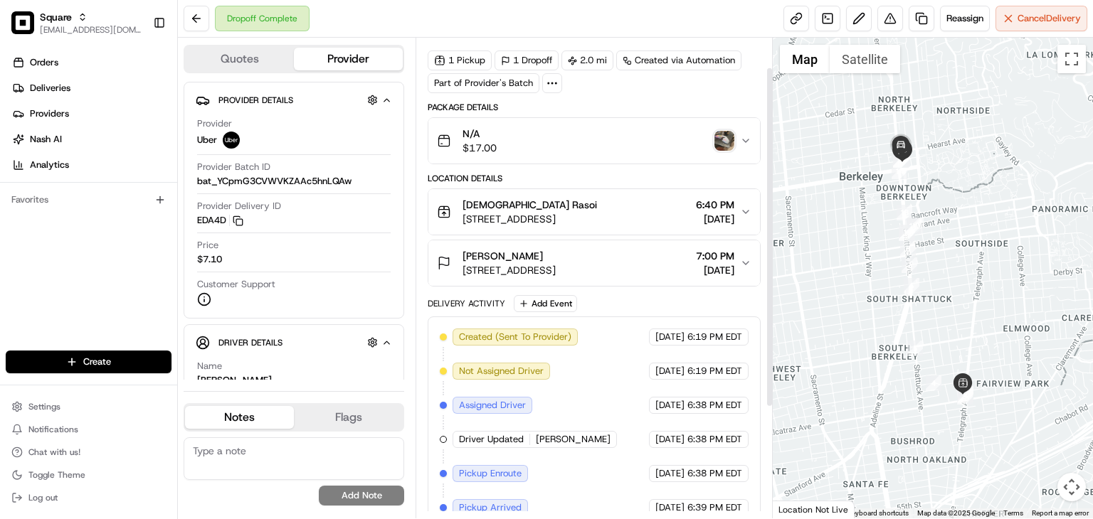
scroll to position [42, 0]
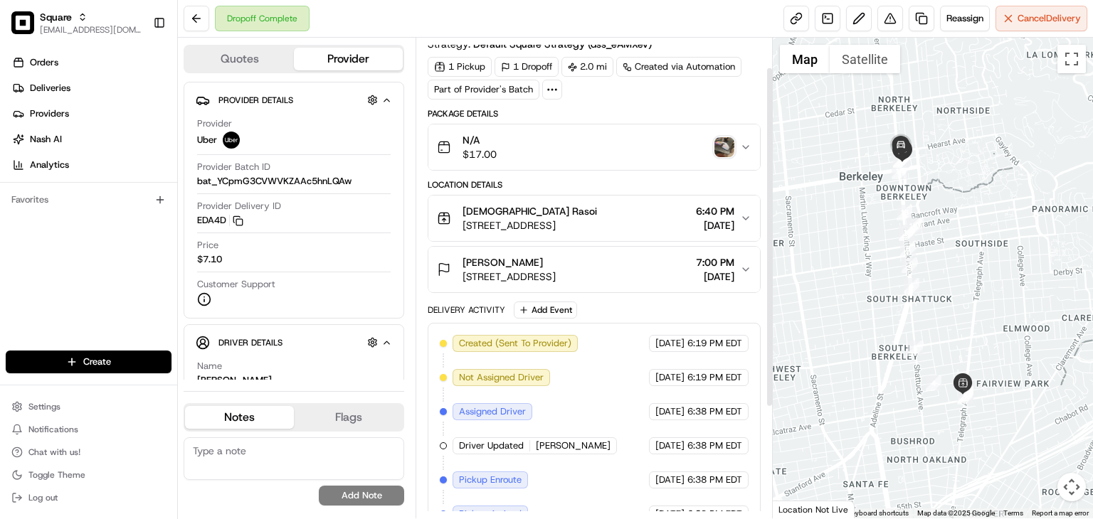
click at [721, 139] on img "button" at bounding box center [724, 147] width 20 height 20
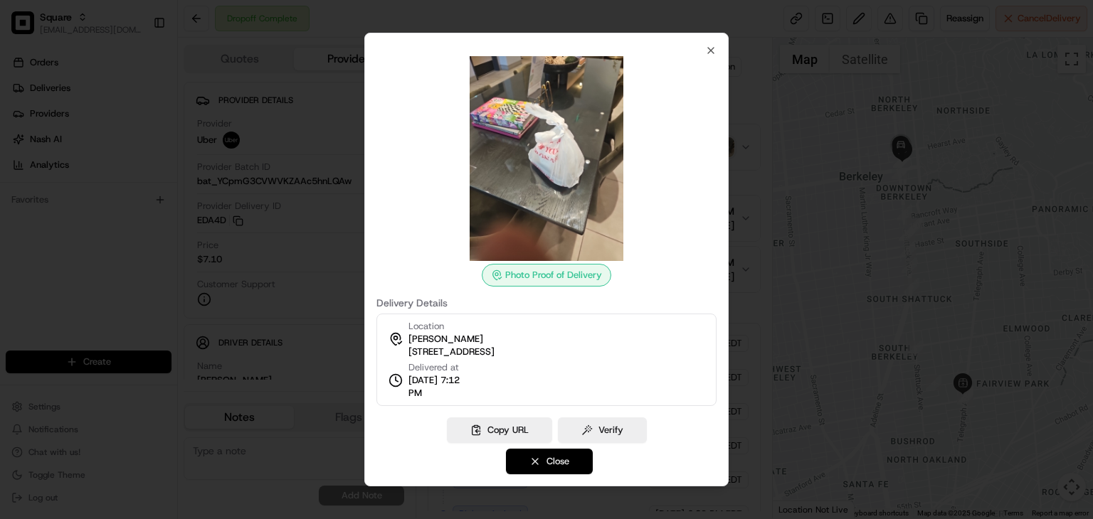
click at [525, 467] on button "Close" at bounding box center [549, 462] width 87 height 26
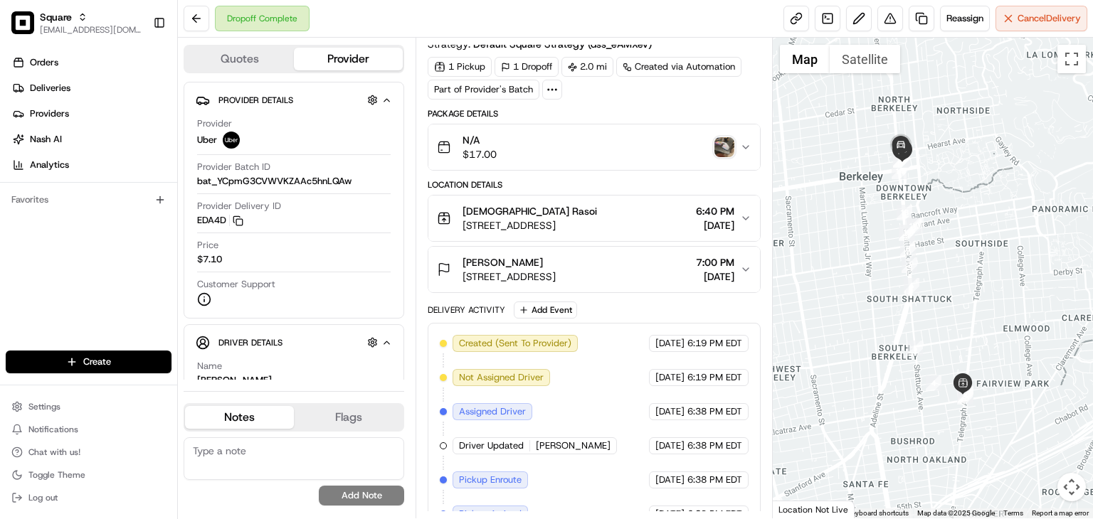
click at [737, 260] on div "Vaibhava lakshmi Ravideshik 2108 Berkeley Way, Berkeley, CA 94704, USA 7:00 PM …" at bounding box center [588, 269] width 303 height 28
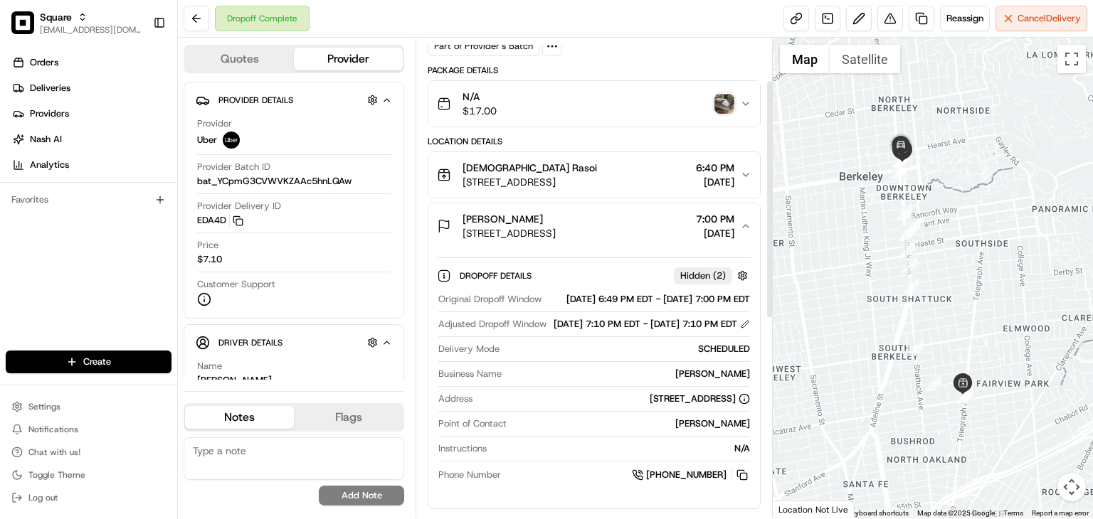
scroll to position [85, 0]
click at [720, 106] on img "button" at bounding box center [724, 105] width 20 height 20
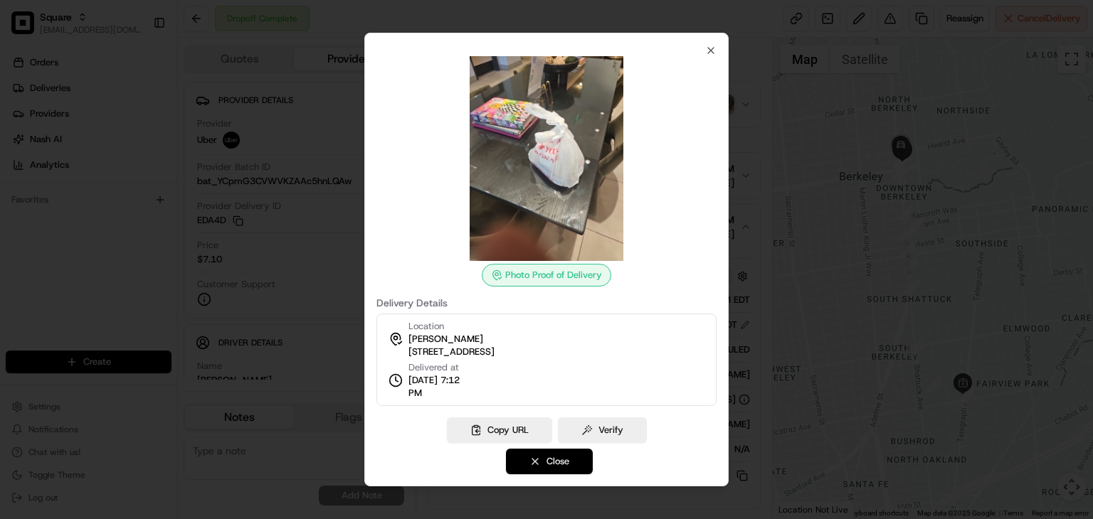
click at [546, 461] on button "Close" at bounding box center [549, 462] width 87 height 26
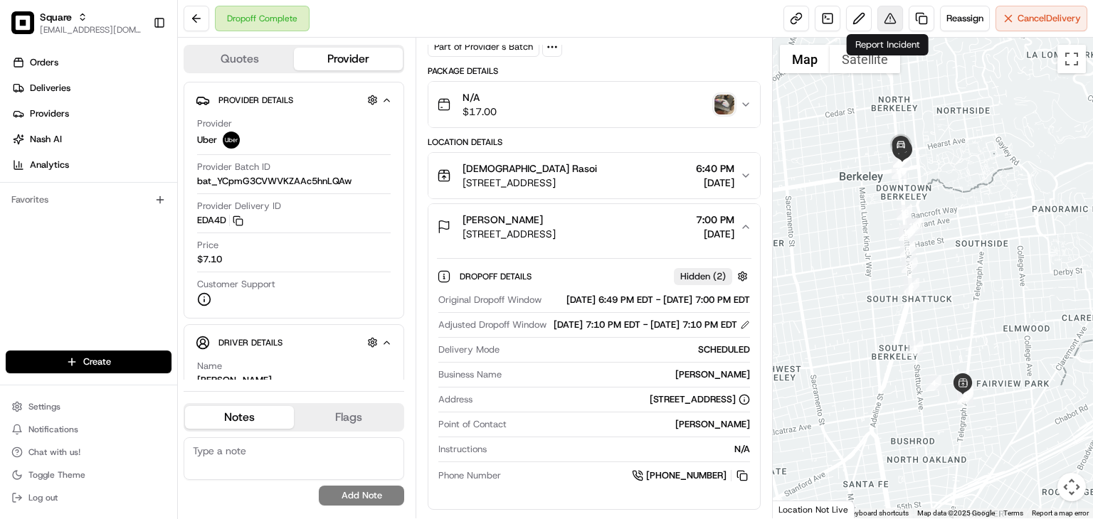
click at [889, 17] on button at bounding box center [890, 19] width 26 height 26
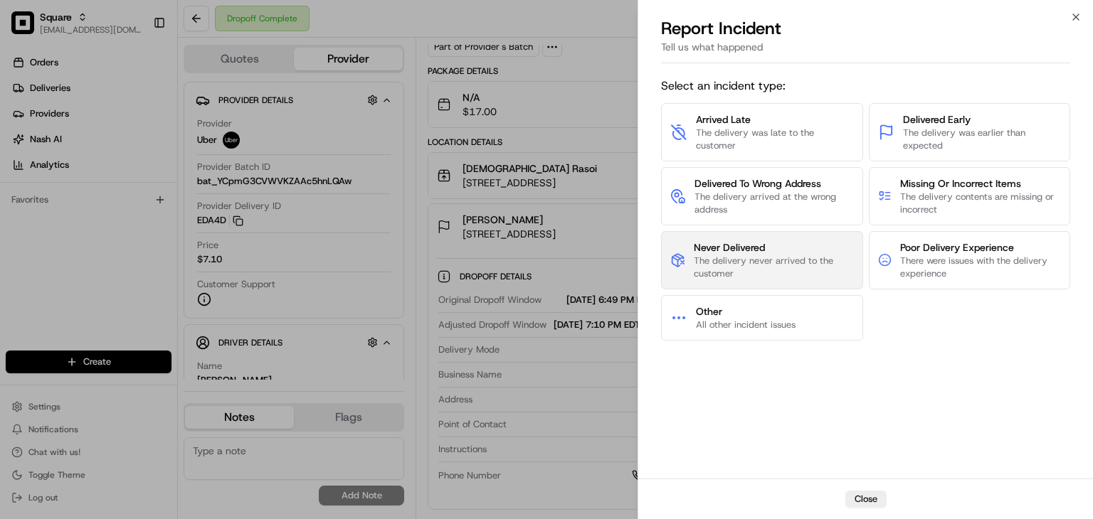
click at [768, 266] on span "The delivery never arrived to the customer" at bounding box center [773, 268] width 159 height 26
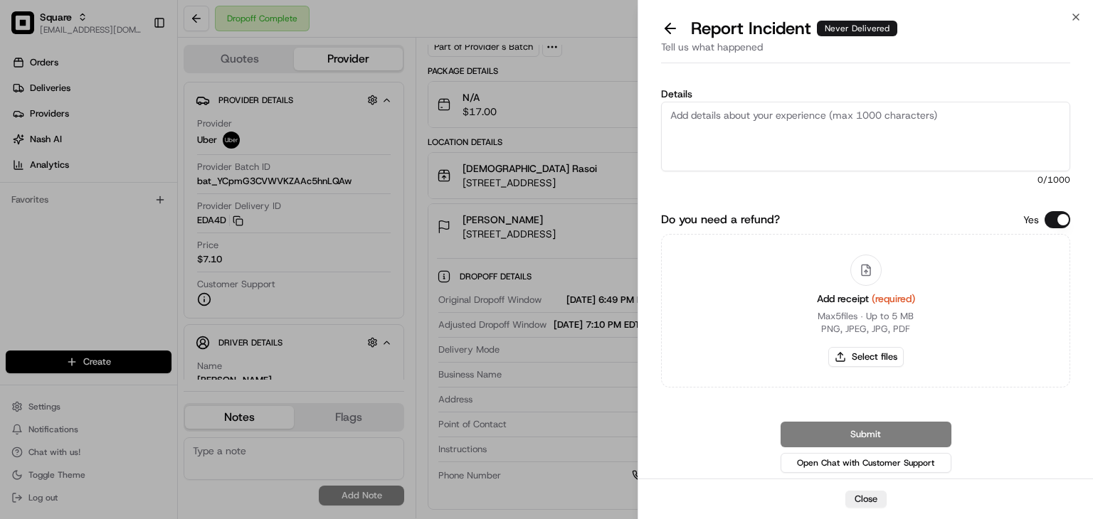
drag, startPoint x: 1060, startPoint y: 220, endPoint x: 994, endPoint y: 191, distance: 72.3
click at [1059, 220] on button "Do you need a refund?" at bounding box center [1057, 219] width 26 height 17
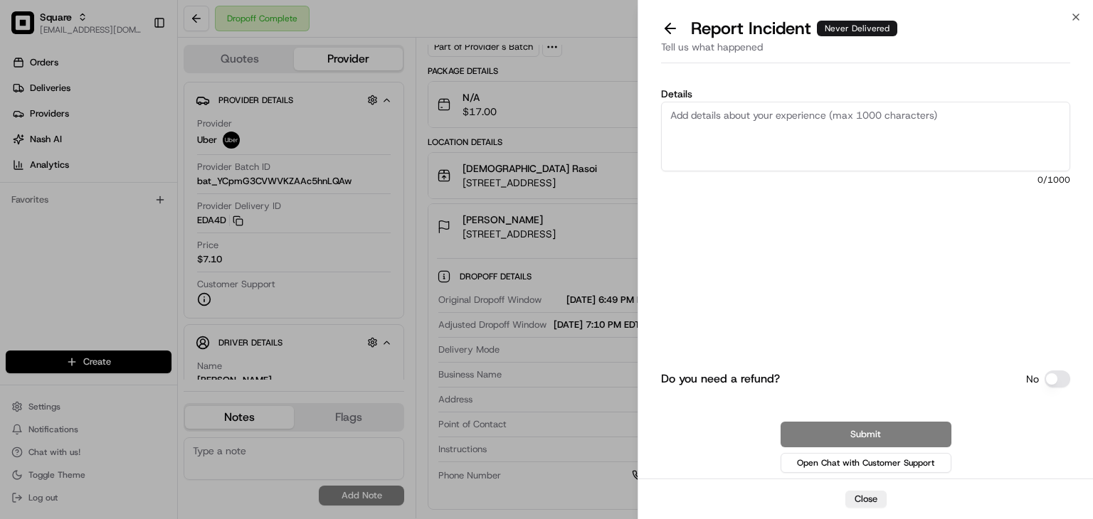
click at [831, 120] on textarea "Details" at bounding box center [865, 137] width 409 height 70
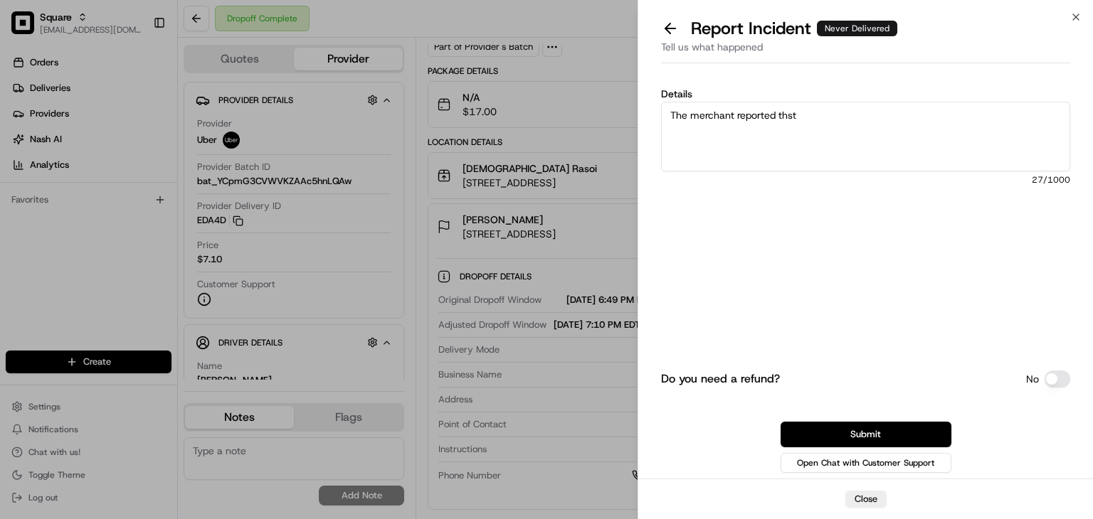
click at [839, 114] on textarea "The merchant reported thst" at bounding box center [865, 137] width 409 height 70
click at [981, 112] on textarea "The merchant reported that the order was not received by the customer." at bounding box center [865, 137] width 409 height 70
click at [1004, 115] on textarea "The merchant reported that the order was not received by the customer." at bounding box center [865, 137] width 409 height 70
click at [1010, 117] on textarea "The merchant reported that the order was not received by the customer." at bounding box center [865, 137] width 409 height 70
click at [840, 129] on textarea "The merchant reported that the order was not received by the customer. Please r…" at bounding box center [865, 137] width 409 height 70
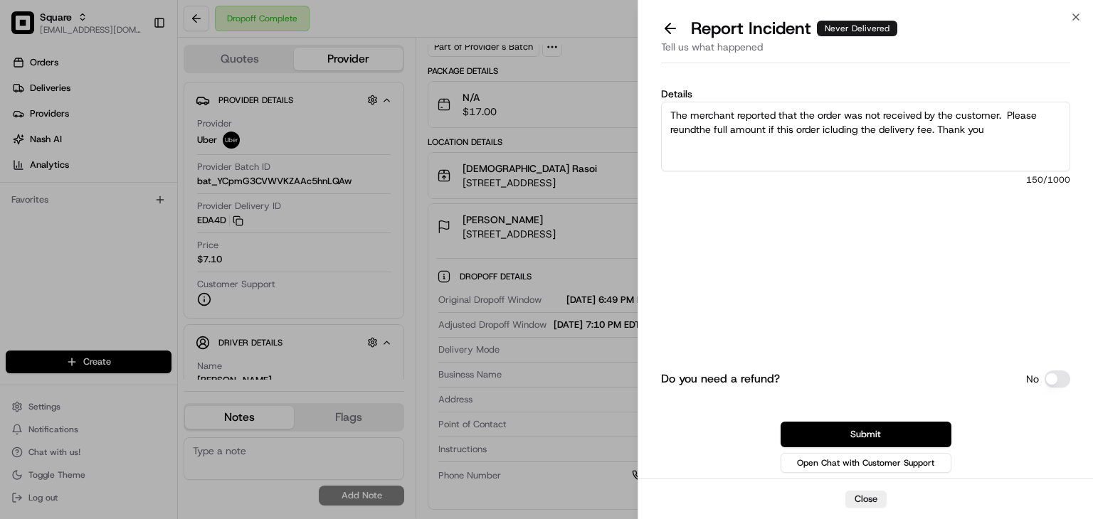
click at [830, 129] on textarea "The merchant reported that the order was not received by the customer. Please r…" at bounding box center [865, 137] width 409 height 70
click at [822, 131] on textarea "The merchant reported that the order was not received by the customer. Please r…" at bounding box center [865, 137] width 409 height 70
click at [825, 123] on textarea "The merchant reported that the order was not received by the customer. Please r…" at bounding box center [865, 137] width 409 height 70
click at [827, 127] on textarea "The merchant reported that the order was not received by the customer. Please r…" at bounding box center [865, 137] width 409 height 70
click at [695, 127] on textarea "The merchant reported that the order was not received by the customer. Please r…" at bounding box center [865, 137] width 409 height 70
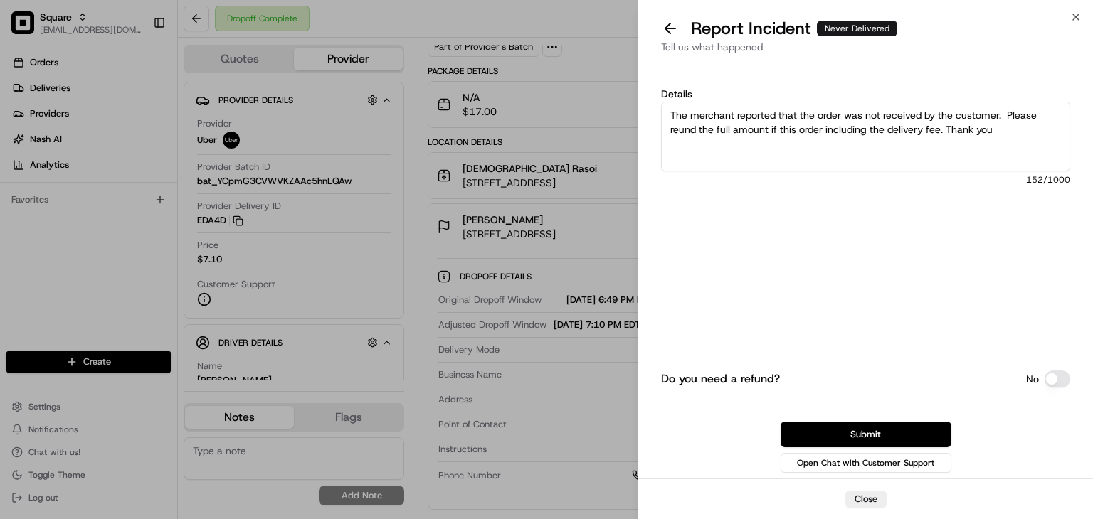
click at [677, 129] on textarea "The merchant reported that the order was not received by the customer. Please r…" at bounding box center [865, 137] width 409 height 70
click at [748, 117] on textarea "The merchant reported that the order was not received by the customer. Please r…" at bounding box center [865, 137] width 409 height 70
drag, startPoint x: 1002, startPoint y: 135, endPoint x: 985, endPoint y: 134, distance: 17.8
click at [998, 134] on textarea "The merchant reported that the order was not received by the customer. Please r…" at bounding box center [865, 137] width 409 height 70
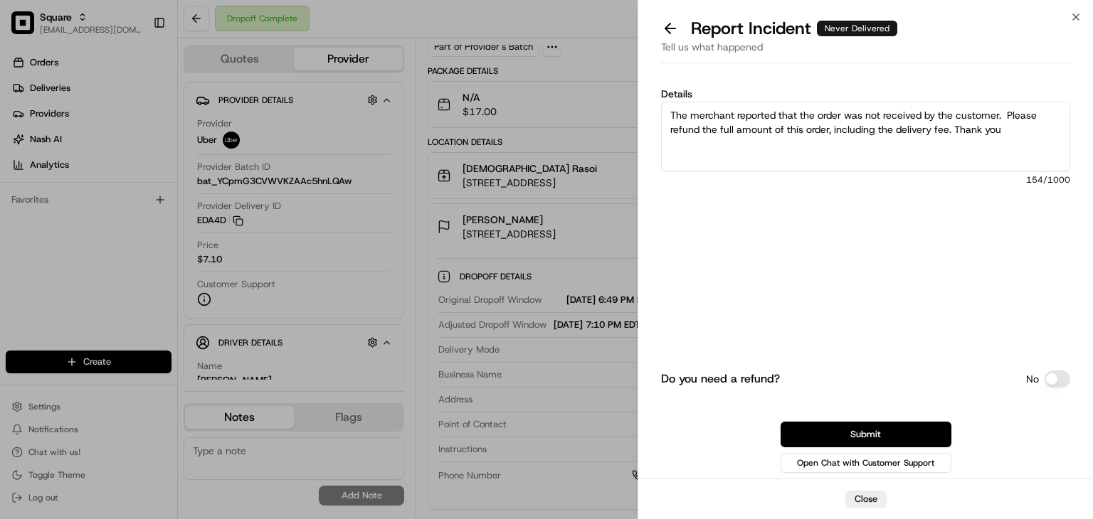
drag, startPoint x: 948, startPoint y: 127, endPoint x: 602, endPoint y: 65, distance: 351.3
click at [602, 65] on body "Square rpajulas@nashhelp.com Toggle Sidebar Orders Deliveries Providers Nash AI…" at bounding box center [546, 259] width 1093 height 519
type textarea "The merchant reported that the order was not received by the customer. Please r…"
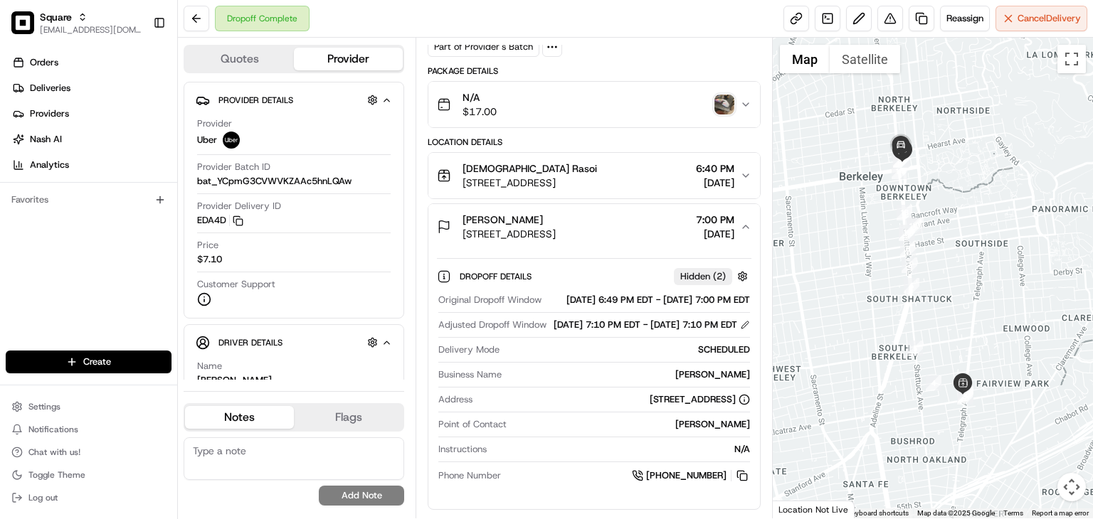
click at [633, 23] on div "Dropoff Complete Reassign Cancel Delivery" at bounding box center [635, 19] width 915 height 38
click at [887, 17] on button at bounding box center [890, 19] width 26 height 26
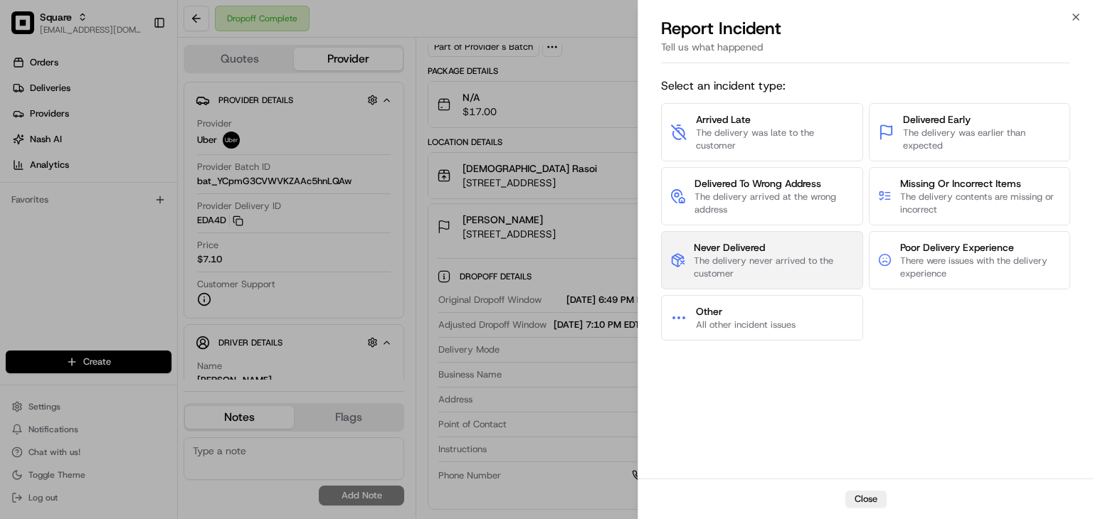
click at [762, 246] on span "Never Delivered" at bounding box center [773, 247] width 159 height 14
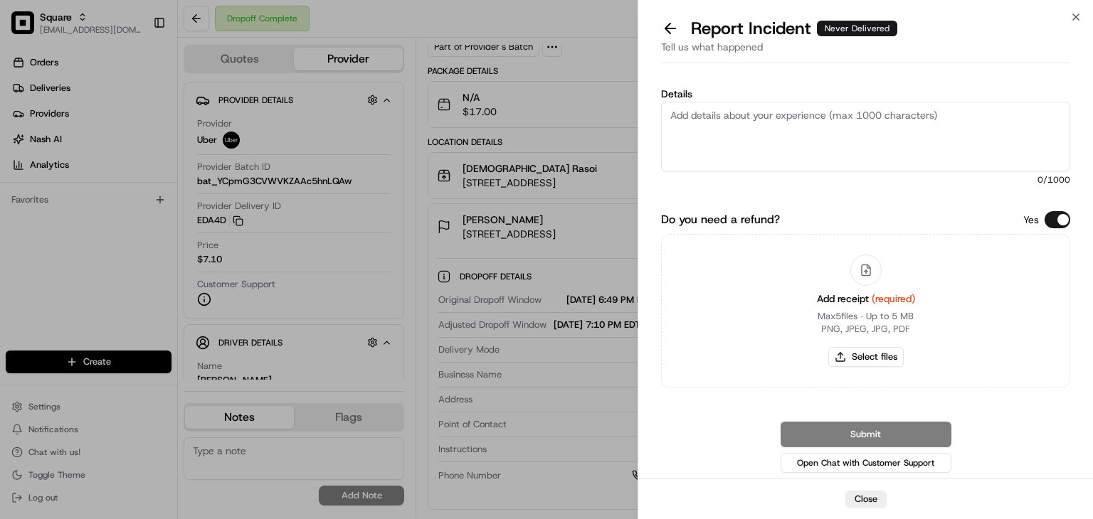
click at [778, 125] on textarea "Details" at bounding box center [865, 137] width 409 height 70
drag, startPoint x: 1053, startPoint y: 221, endPoint x: 960, endPoint y: 196, distance: 96.5
click at [1053, 221] on button "Do you need a refund?" at bounding box center [1057, 219] width 26 height 17
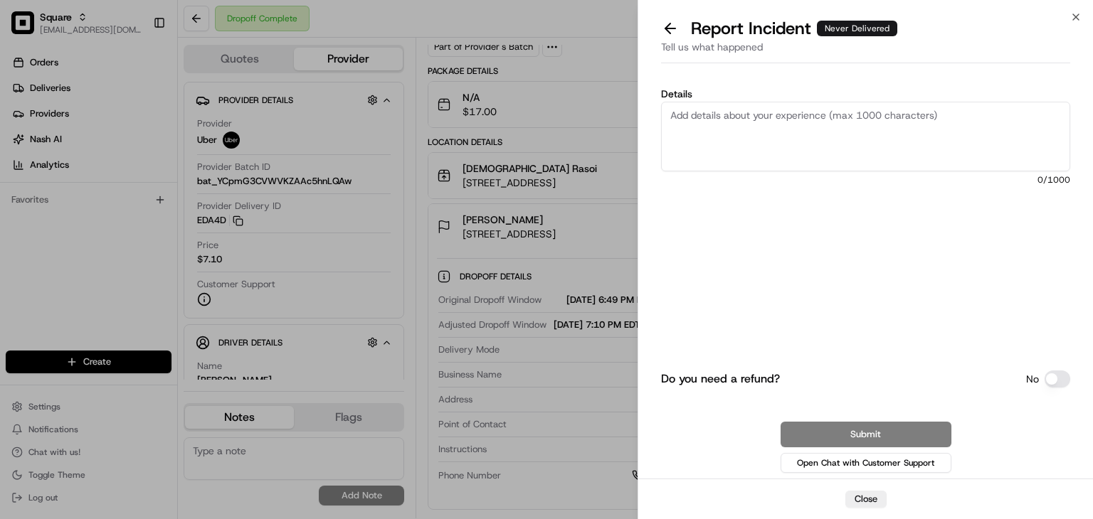
click at [823, 146] on textarea "Details" at bounding box center [865, 137] width 409 height 70
paste textarea "According to the merchant, the food was not delivered to the customer's locatio…"
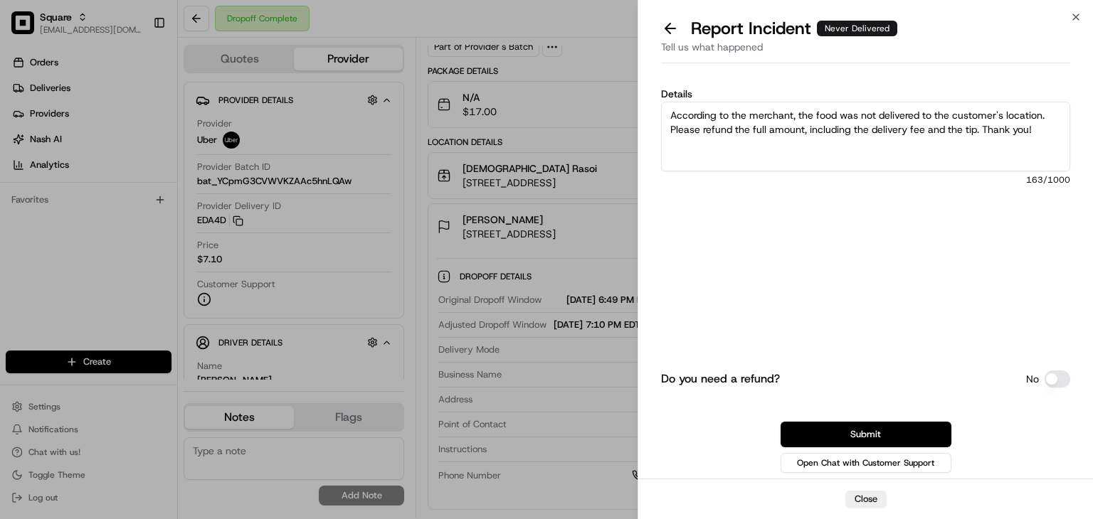
drag, startPoint x: 941, startPoint y: 129, endPoint x: 911, endPoint y: 123, distance: 31.3
click at [905, 123] on textarea "According to the merchant, the food was not delivered to the customer's locatio…" at bounding box center [865, 137] width 409 height 70
type textarea "According to the merchant, the food was not delivered to the customer's locatio…"
click at [881, 432] on button "Submit" at bounding box center [865, 435] width 171 height 26
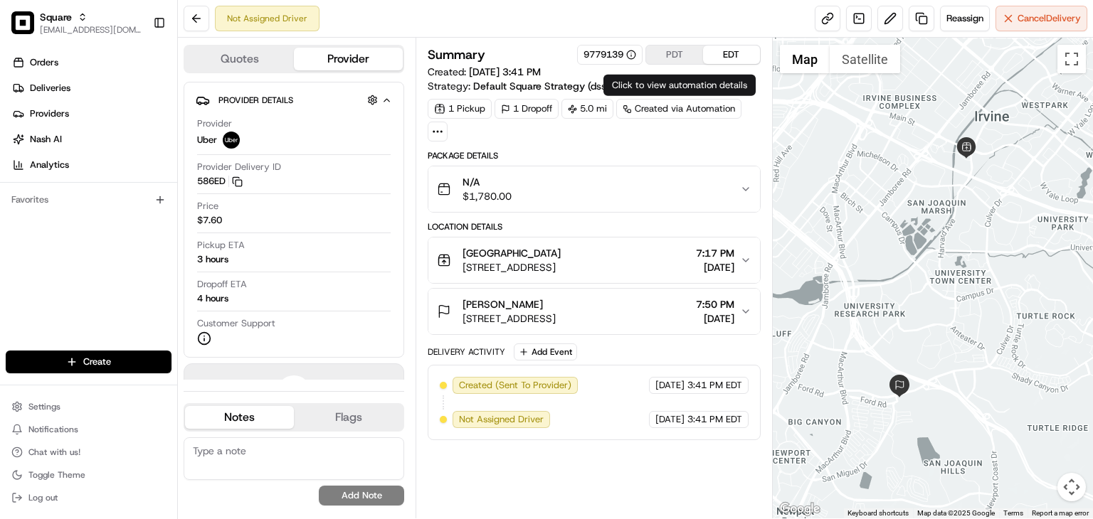
click at [664, 54] on button "PDT" at bounding box center [674, 55] width 57 height 18
click at [717, 315] on span "[DATE]" at bounding box center [715, 319] width 38 height 14
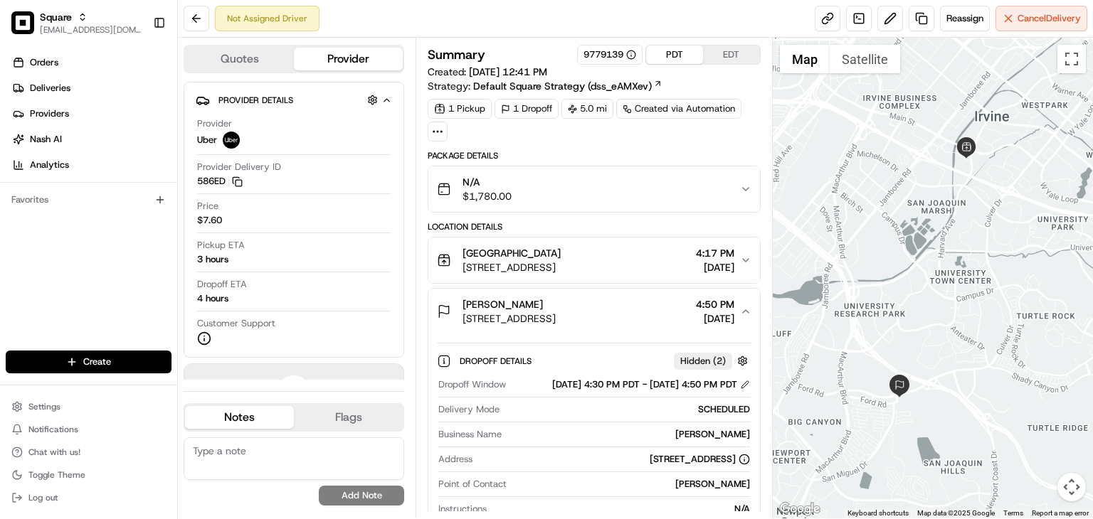
click at [716, 53] on button "EDT" at bounding box center [731, 55] width 57 height 18
click at [673, 53] on button "PDT" at bounding box center [674, 55] width 57 height 18
click at [723, 53] on button "EDT" at bounding box center [731, 55] width 57 height 18
click at [682, 43] on div "Summary 9779139 PDT EDT Created: 08/22/2025 3:41 PM Strategy: Default Square St…" at bounding box center [594, 278] width 357 height 481
click at [678, 60] on button "PDT" at bounding box center [674, 55] width 57 height 18
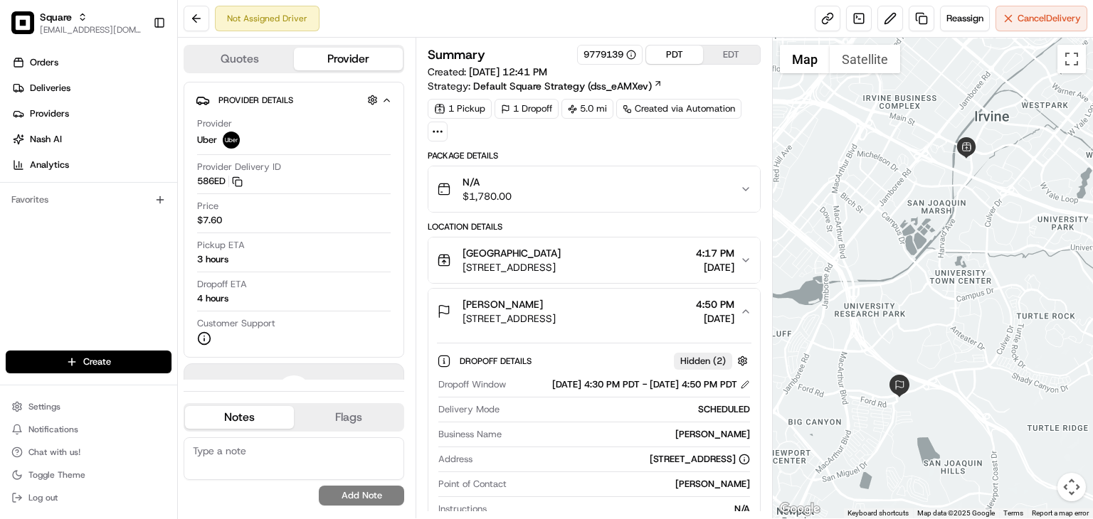
click at [739, 305] on div "Becca Albert 2300 Ford Rd, Newport Beach, CA 92660, USA 4:50 PM 08/23/2025" at bounding box center [588, 311] width 303 height 28
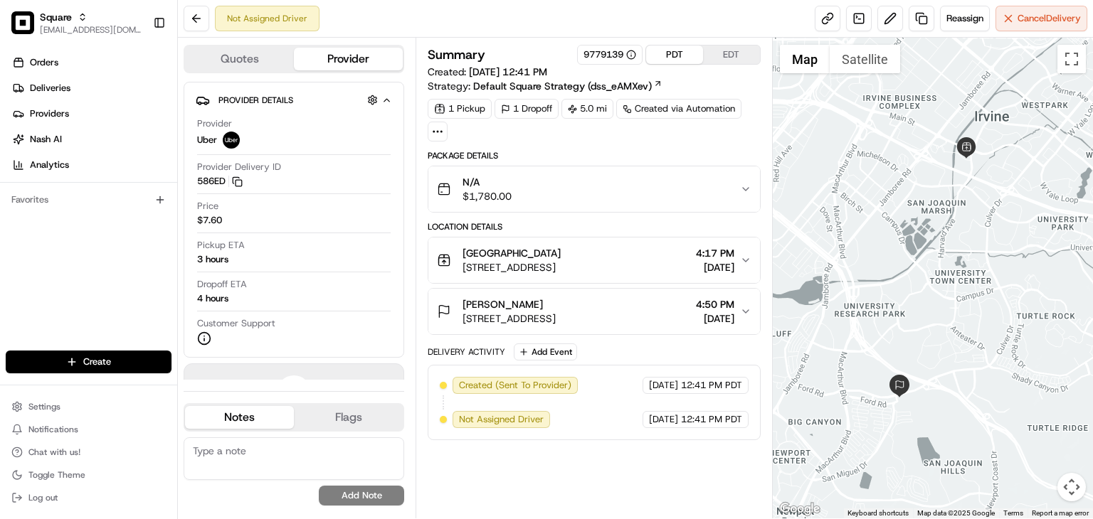
click at [712, 51] on button "EDT" at bounding box center [731, 55] width 57 height 18
click at [731, 299] on span "7:50 PM" at bounding box center [715, 304] width 38 height 14
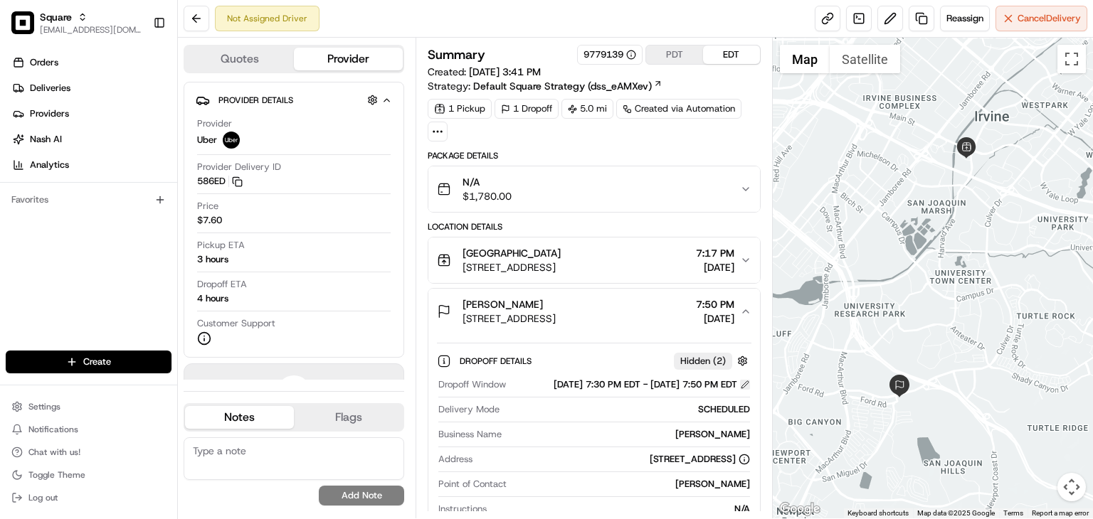
click at [748, 390] on button at bounding box center [745, 385] width 10 height 10
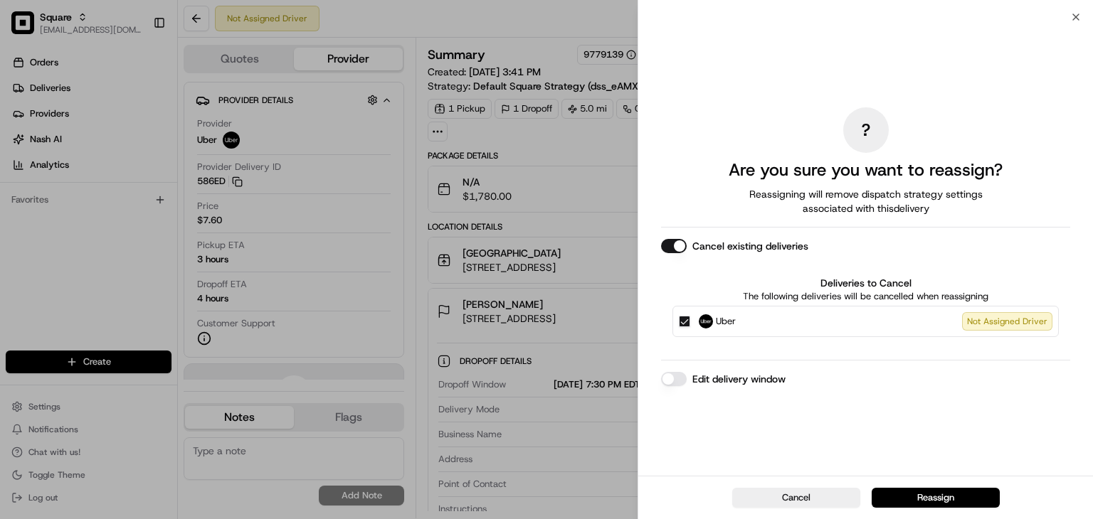
click at [671, 381] on button "Edit delivery window" at bounding box center [674, 379] width 26 height 14
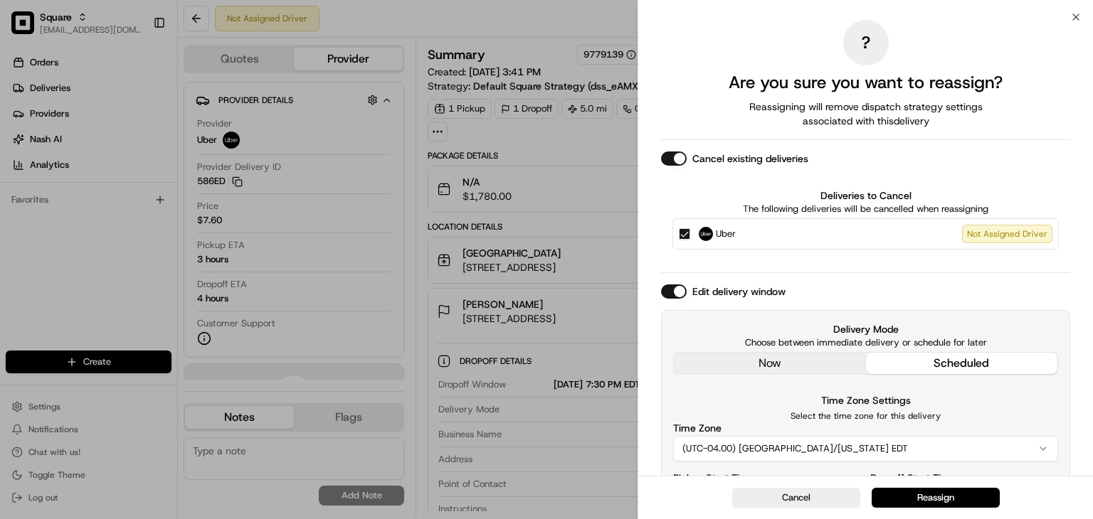
click at [732, 356] on div "Delivery Mode Choose between immediate delivery or schedule for later now sched…" at bounding box center [865, 439] width 409 height 258
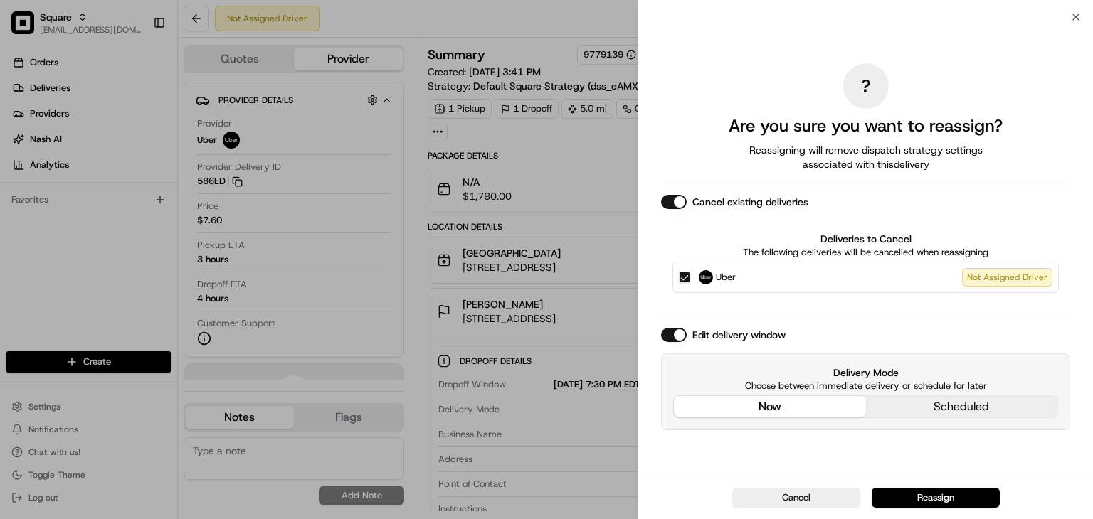
click at [926, 402] on div "Delivery Mode Choose between immediate delivery or schedule for later now sched…" at bounding box center [865, 392] width 409 height 77
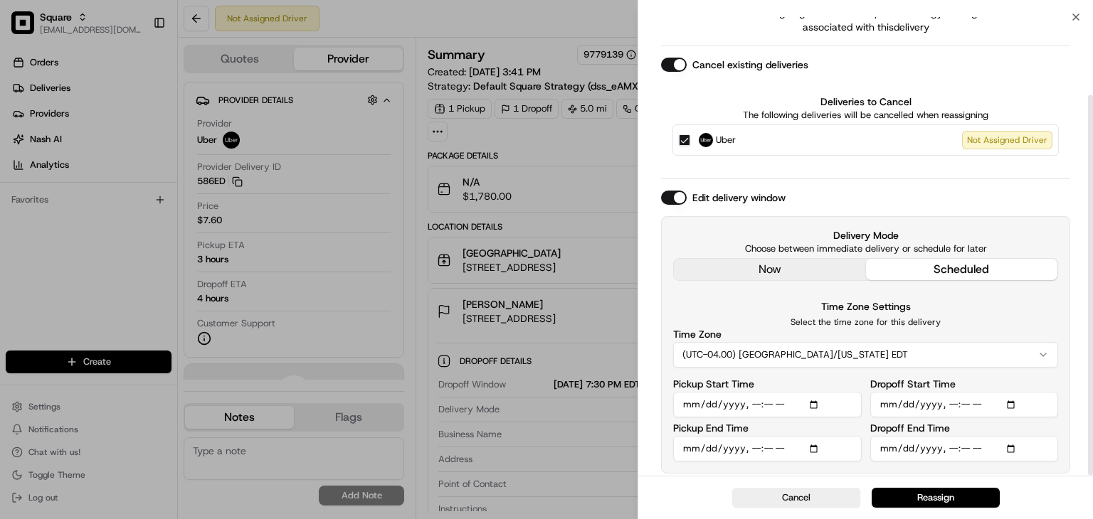
scroll to position [93, 0]
click at [814, 399] on input "Pickup Start Time" at bounding box center [767, 406] width 189 height 26
type input "2025-08-23T19:00"
click at [982, 299] on div "Time Zone Settings Select the time zone for this delivery Time Zone (UTC-04.00)…" at bounding box center [865, 334] width 385 height 70
click at [808, 445] on input "Pickup End Time" at bounding box center [767, 450] width 189 height 26
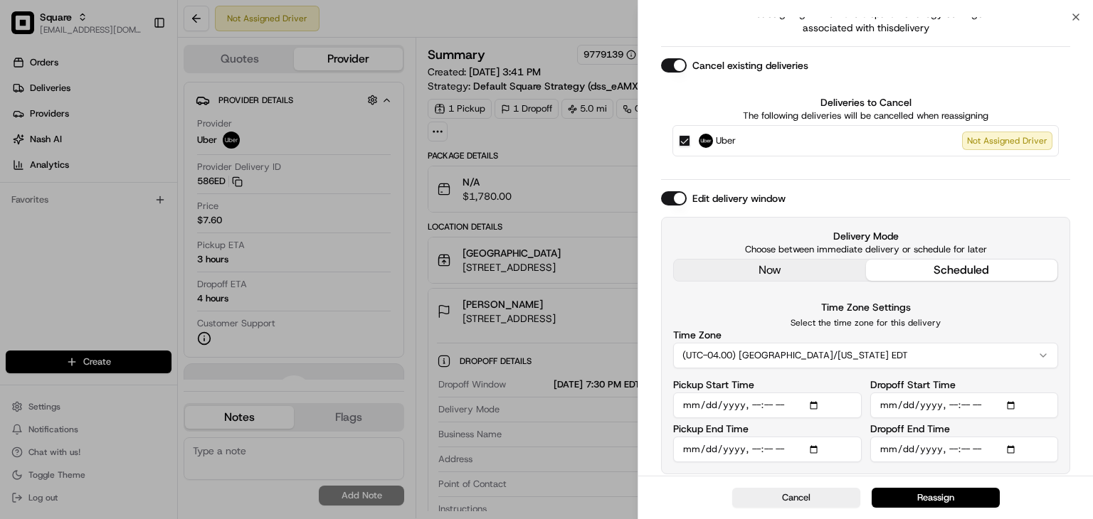
click at [817, 448] on input "Pickup End Time" at bounding box center [767, 450] width 189 height 26
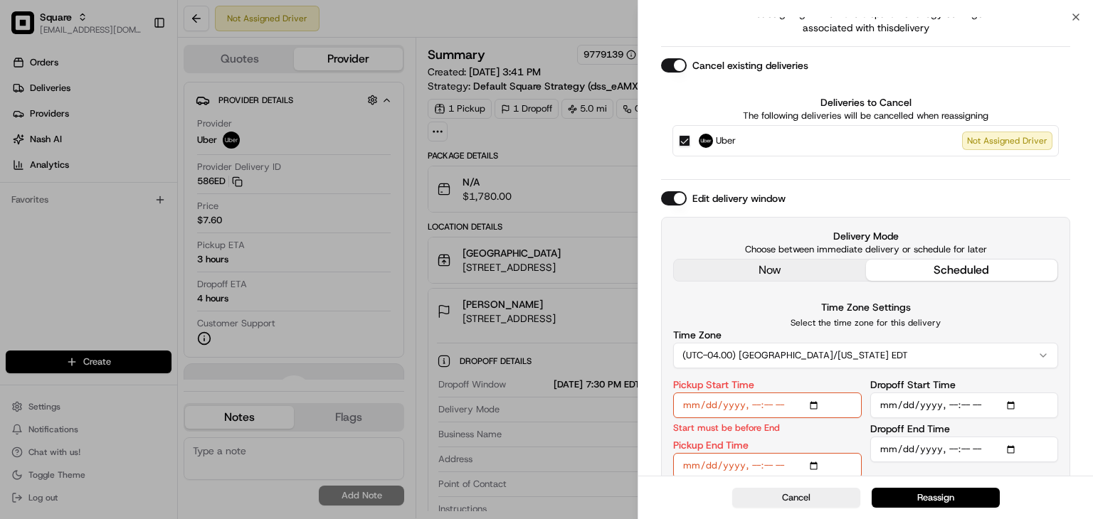
click at [975, 307] on div "Time Zone Settings Select the time zone for this delivery Time Zone (UTC-04.00)…" at bounding box center [865, 334] width 385 height 70
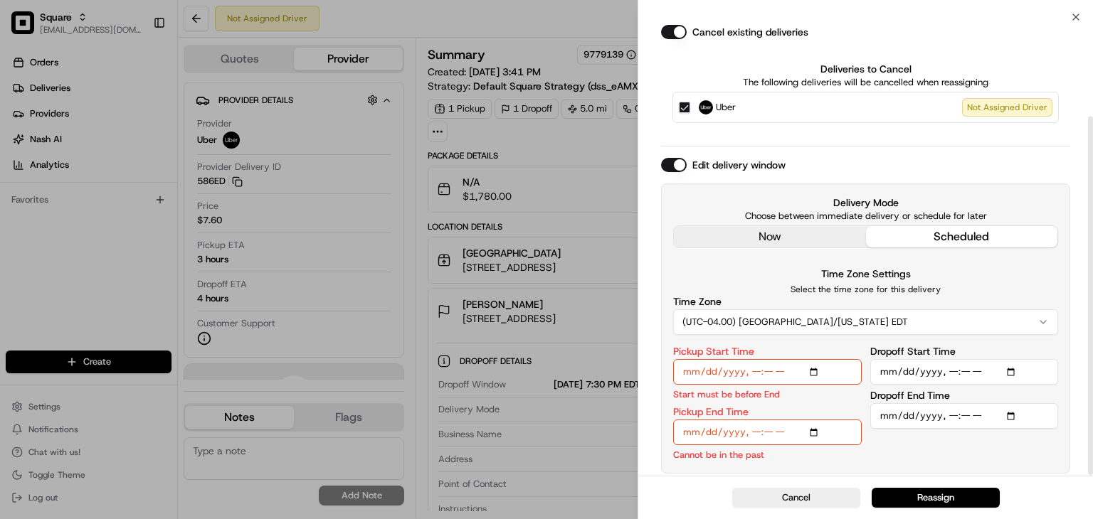
scroll to position [125, 0]
click at [815, 434] on input "Pickup End Time" at bounding box center [767, 434] width 189 height 26
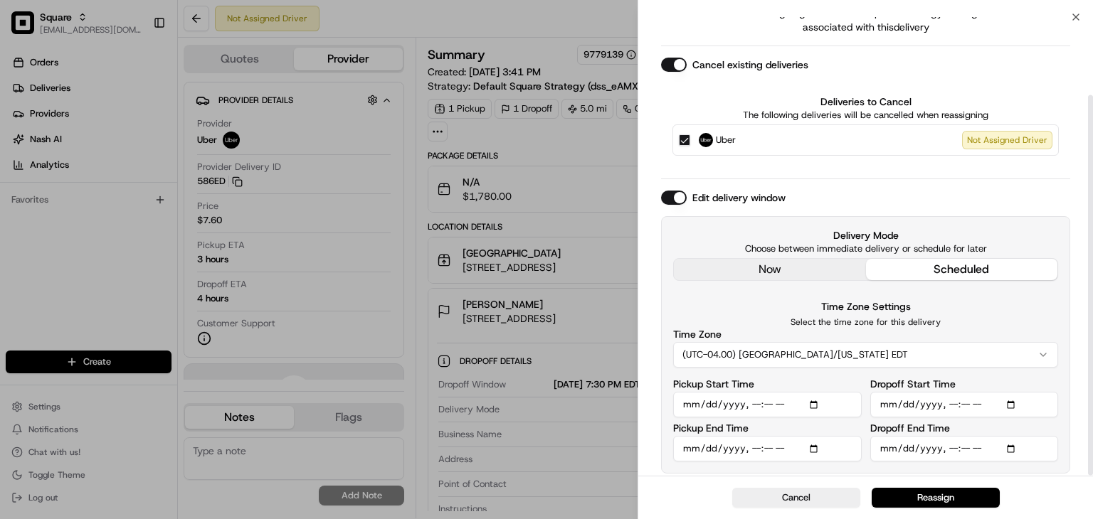
type input "2025-08-23T19:10"
click at [980, 305] on div "Time Zone Settings Select the time zone for this delivery Time Zone (UTC-04.00)…" at bounding box center [865, 333] width 385 height 70
click at [1013, 402] on input "Dropoff Start Time" at bounding box center [964, 405] width 189 height 26
type input "2025-08-23T19:20"
click at [1064, 360] on div "Delivery Mode Choose between immediate delivery or schedule for later now sched…" at bounding box center [865, 345] width 409 height 258
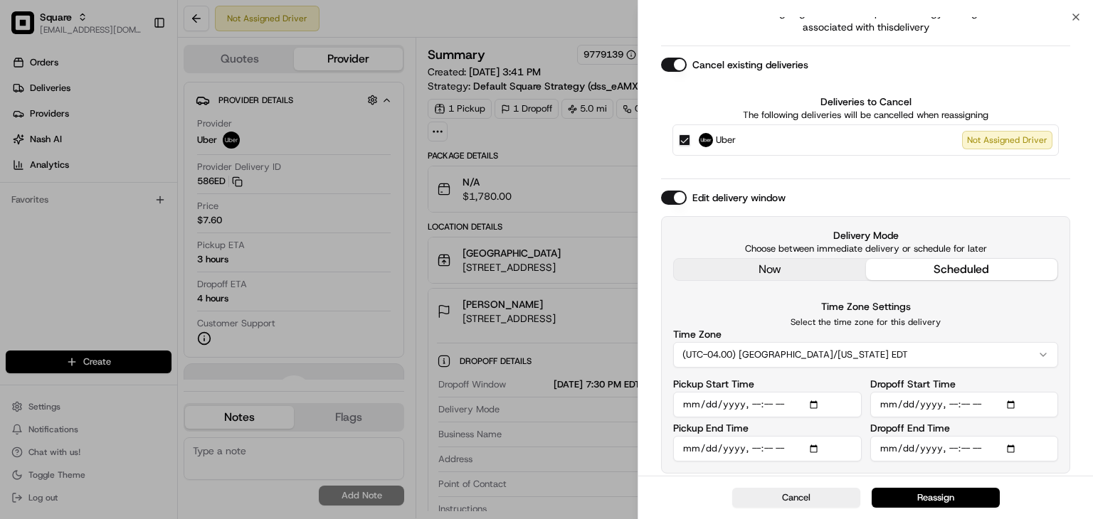
click at [1009, 448] on input "Dropoff End Time" at bounding box center [964, 449] width 189 height 26
type input "2025-08-23T19:30"
click at [1083, 334] on div "? Are you sure you want to reassign? Reassigning will remove dispatch strategy …" at bounding box center [865, 200] width 455 height 554
click at [951, 493] on button "Reassign" at bounding box center [936, 498] width 128 height 20
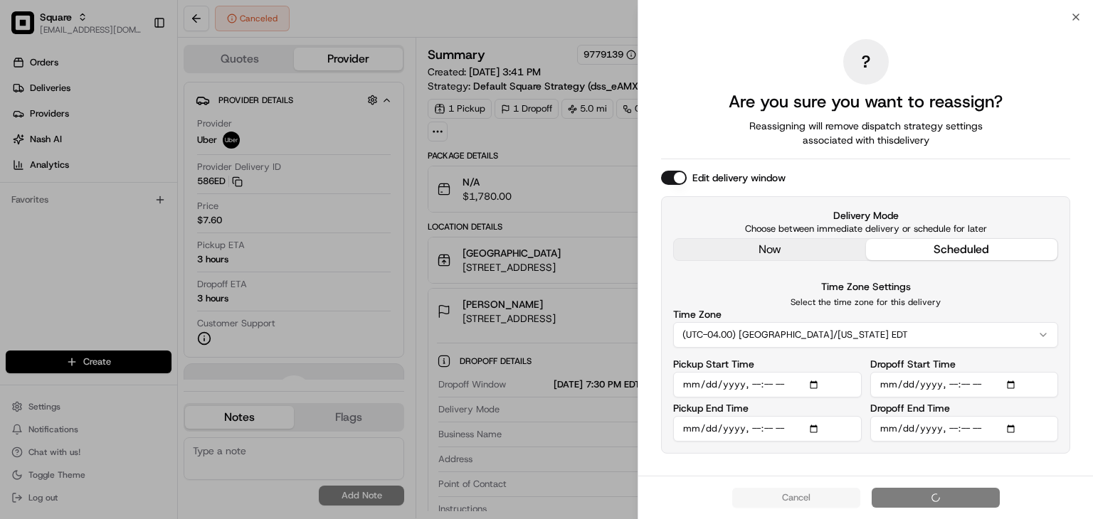
scroll to position [0, 0]
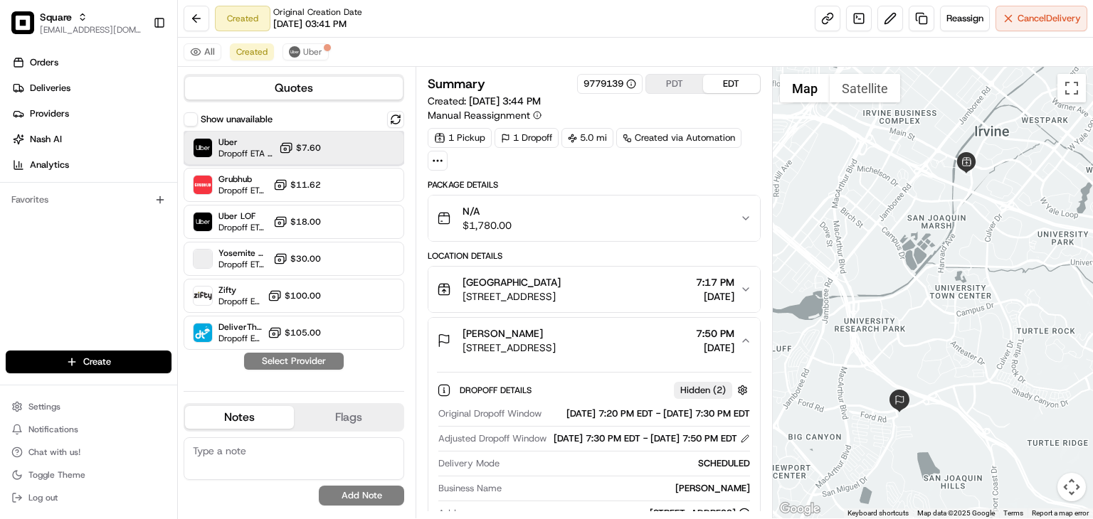
click at [354, 146] on div at bounding box center [360, 147] width 17 height 17
click at [326, 362] on button "Assign Provider" at bounding box center [293, 361] width 101 height 17
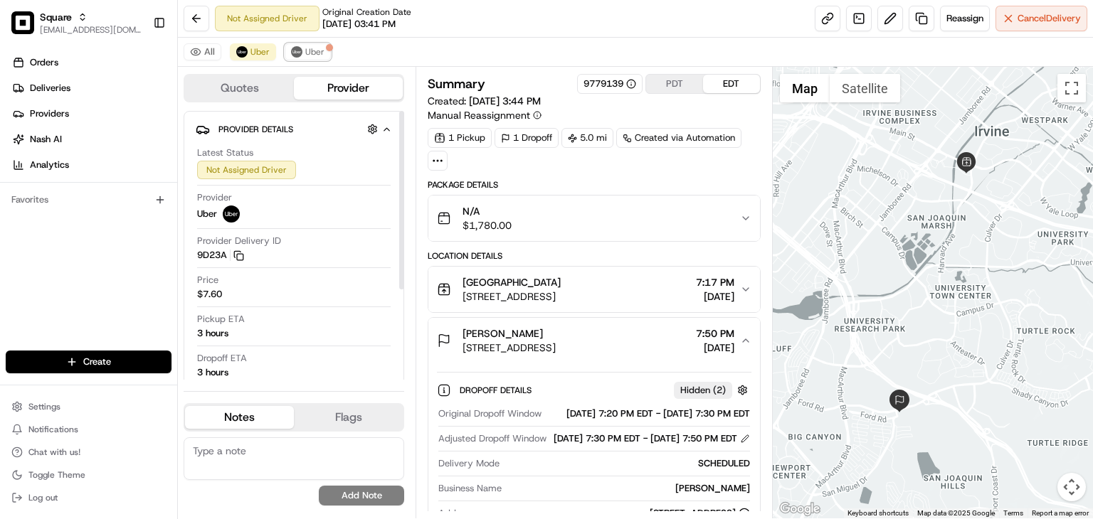
click at [305, 49] on span "Uber" at bounding box center [314, 51] width 19 height 11
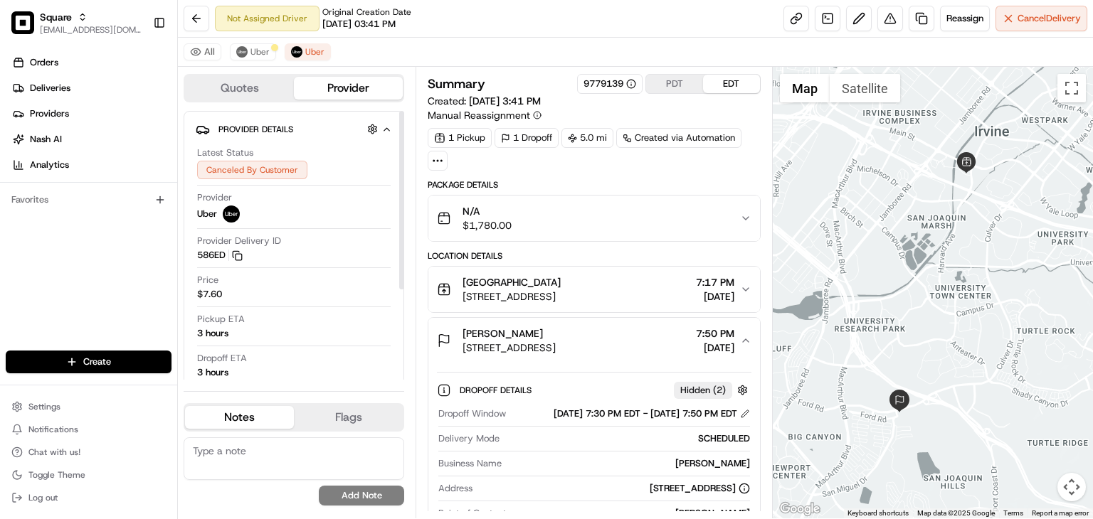
click at [253, 464] on textarea at bounding box center [294, 459] width 221 height 43
click at [263, 470] on textarea "The merchant requested a delivery time change." at bounding box center [294, 459] width 221 height 43
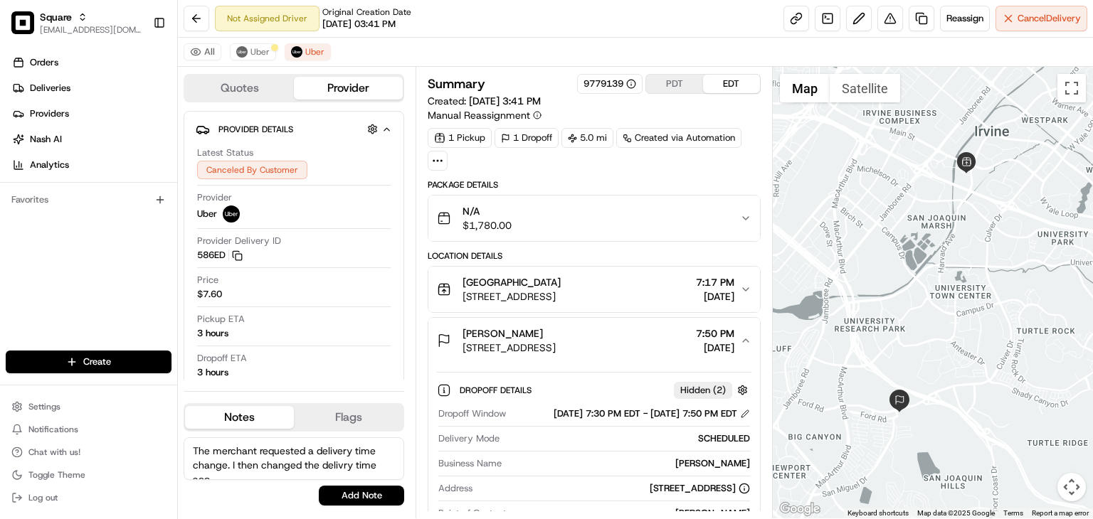
scroll to position [6, 0]
click at [219, 460] on textarea "The merchant requested a delivery time change. I then changed the delivery time…" at bounding box center [294, 459] width 221 height 43
type textarea "The merchant requested a delivery time change. I then changed the delivery time…"
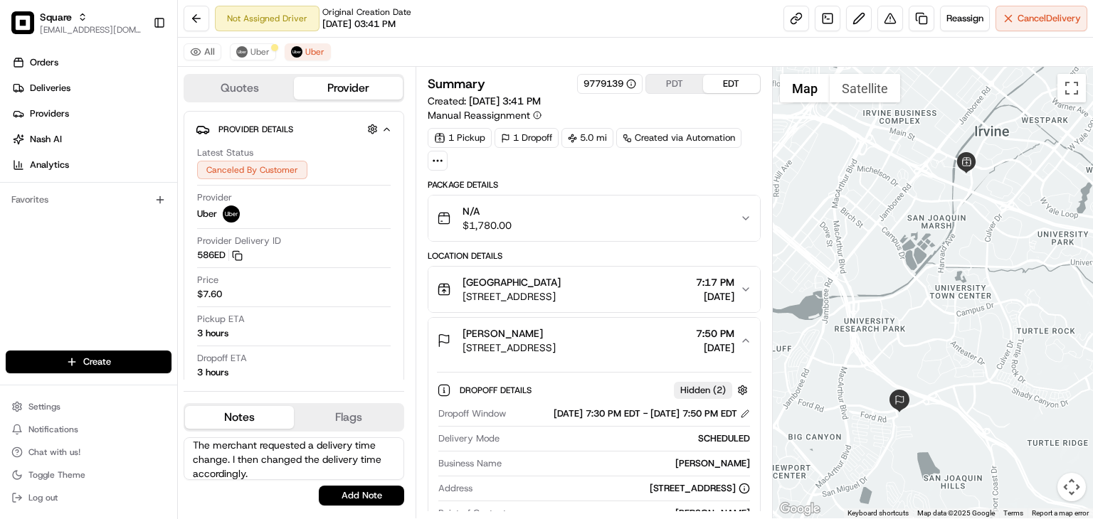
drag, startPoint x: 101, startPoint y: 274, endPoint x: 110, endPoint y: 282, distance: 11.6
click at [101, 274] on div "Orders Deliveries Providers Nash AI Analytics Favorites" at bounding box center [88, 203] width 177 height 314
click at [281, 461] on textarea "The merchant requested a delivery time change. I then changed the delivery time…" at bounding box center [294, 459] width 221 height 43
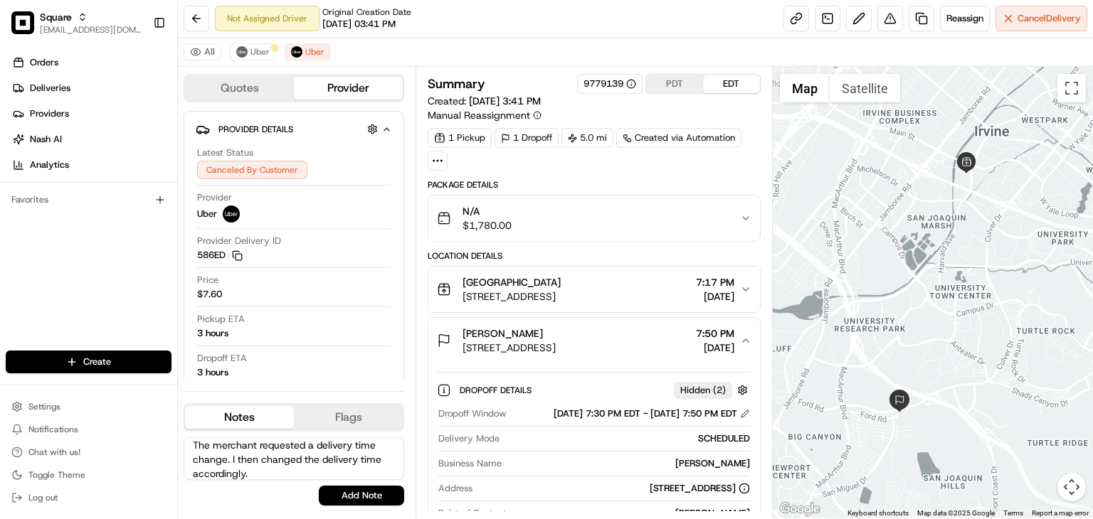
click at [281, 461] on textarea "The merchant requested a delivery time change. I then changed the delivery time…" at bounding box center [294, 459] width 221 height 43
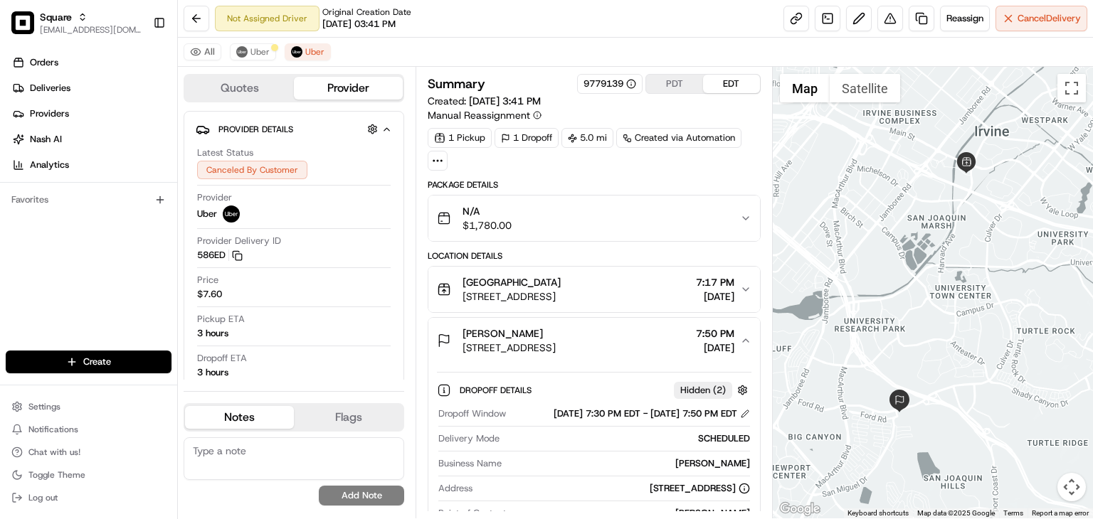
scroll to position [0, 0]
paste textarea ""The merchant requested an adjustment to the delivery time, which I’ve updated …"
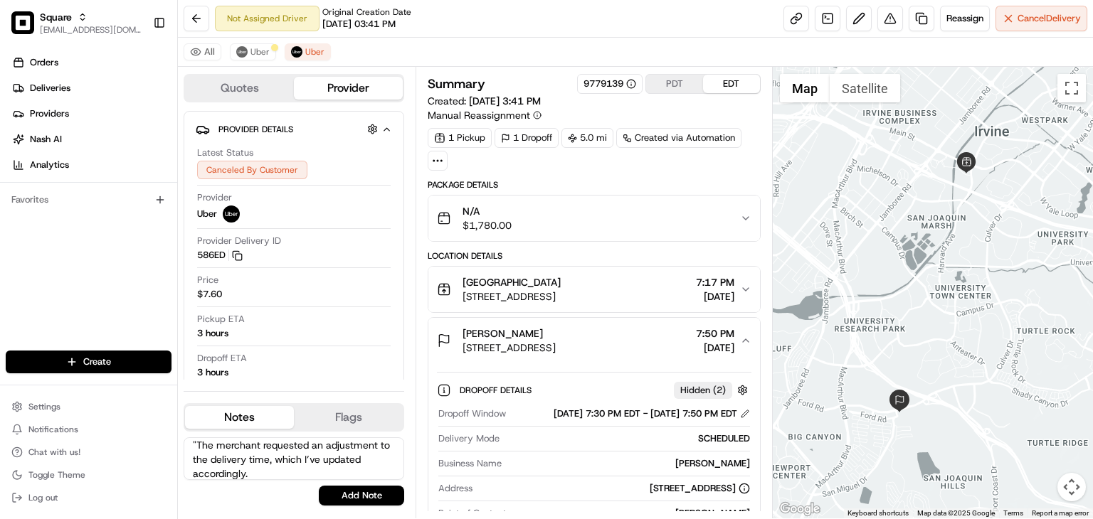
click at [199, 441] on textarea ""The merchant requested an adjustment to the delivery time, which I’ve updated …" at bounding box center [294, 459] width 221 height 43
type textarea "The merchant requested an adjustment to the delivery time, which I’ve updated a…"
click at [362, 495] on button "Add Note" at bounding box center [361, 496] width 85 height 20
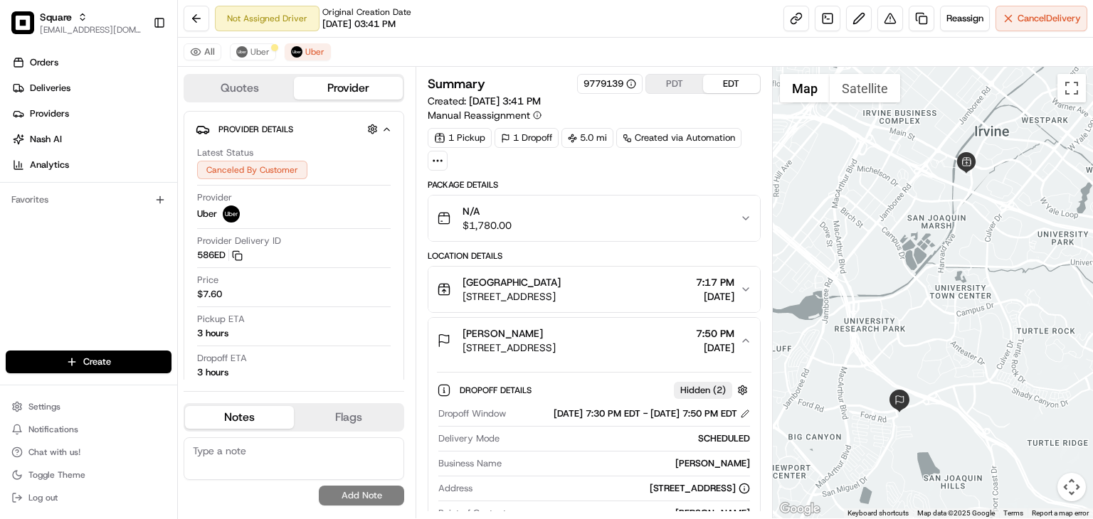
scroll to position [0, 0]
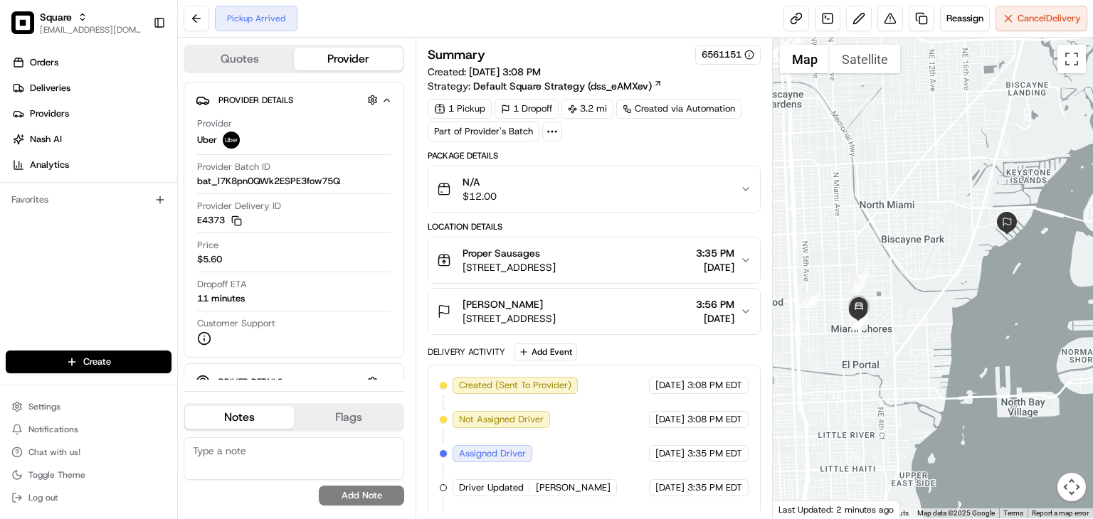
drag, startPoint x: 536, startPoint y: 301, endPoint x: 461, endPoint y: 297, distance: 75.5
click at [456, 300] on div "[PERSON_NAME] [STREET_ADDRESS]" at bounding box center [496, 311] width 119 height 28
copy span "[PERSON_NAME]"
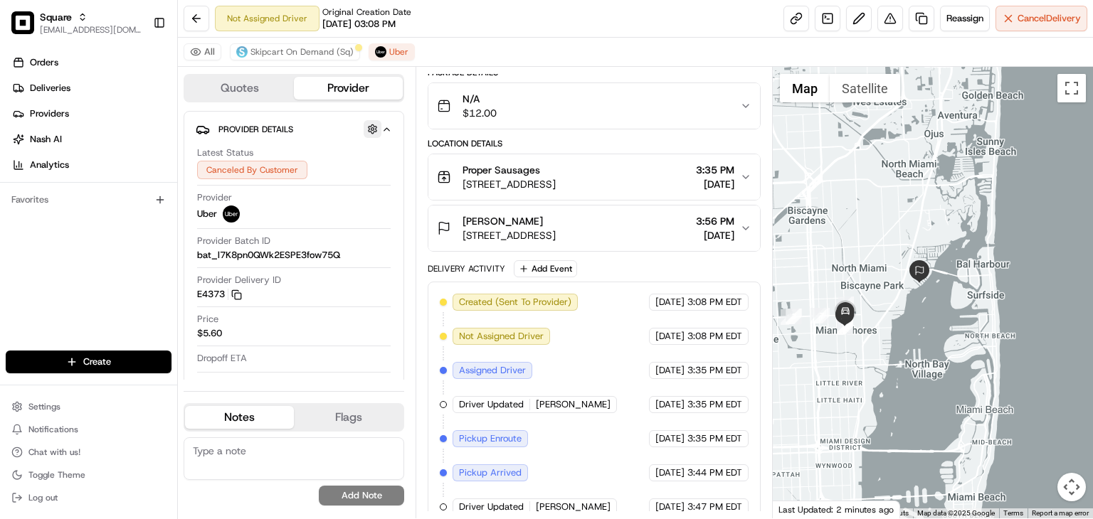
scroll to position [112, 0]
drag, startPoint x: 285, startPoint y: 48, endPoint x: 322, endPoint y: 60, distance: 39.2
click at [287, 49] on span "Skipcart On Demand (Sq)" at bounding box center [301, 51] width 103 height 11
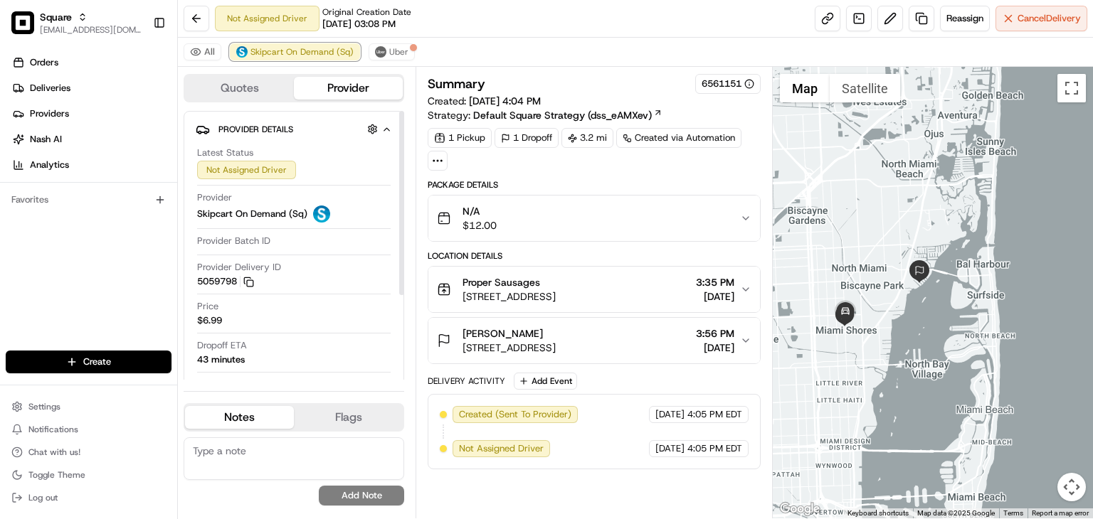
scroll to position [0, 0]
click at [1010, 19] on button "Cancel Delivery" at bounding box center [1041, 19] width 92 height 26
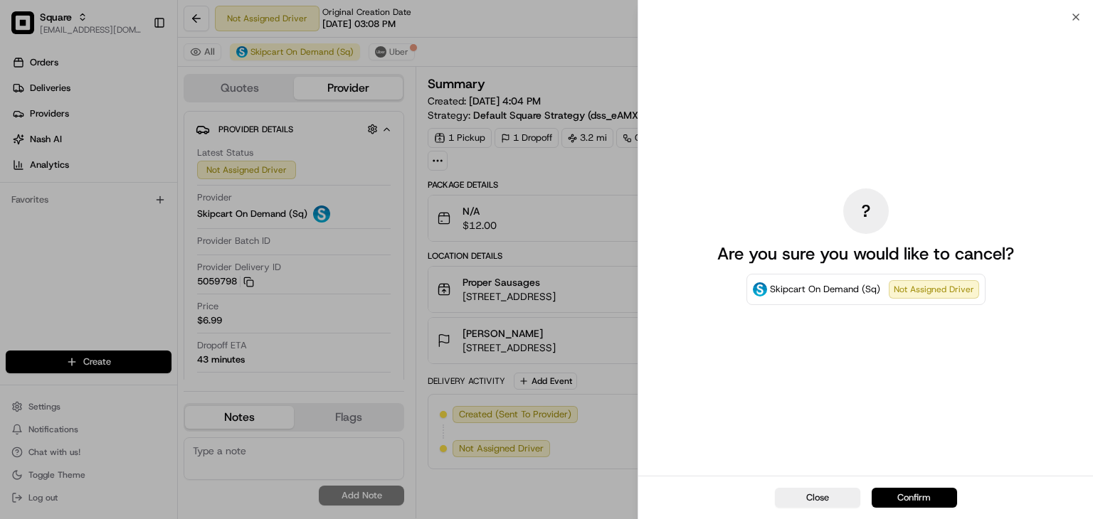
click at [887, 492] on button "Confirm" at bounding box center [914, 498] width 85 height 20
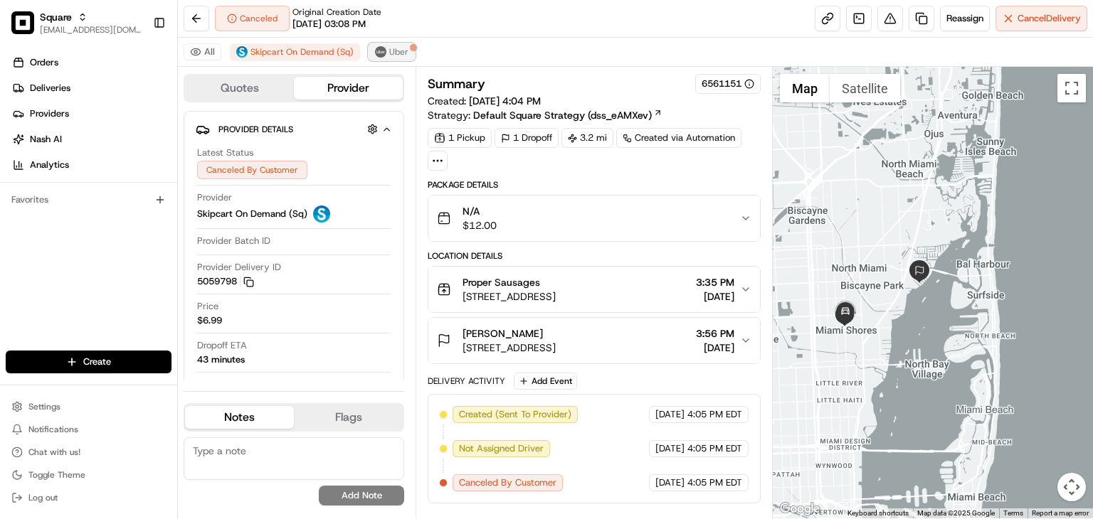
click at [381, 49] on img at bounding box center [380, 51] width 11 height 11
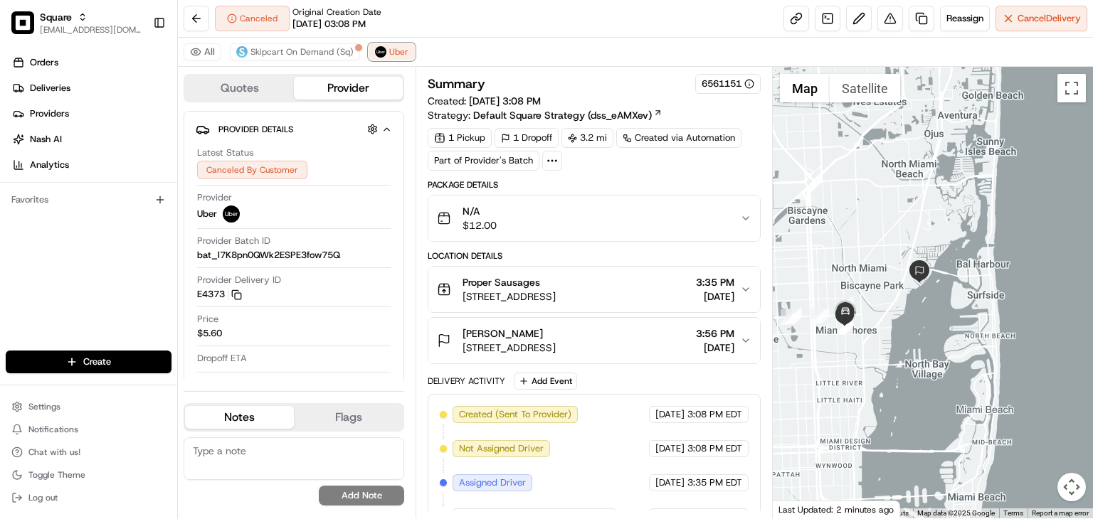
scroll to position [262, 0]
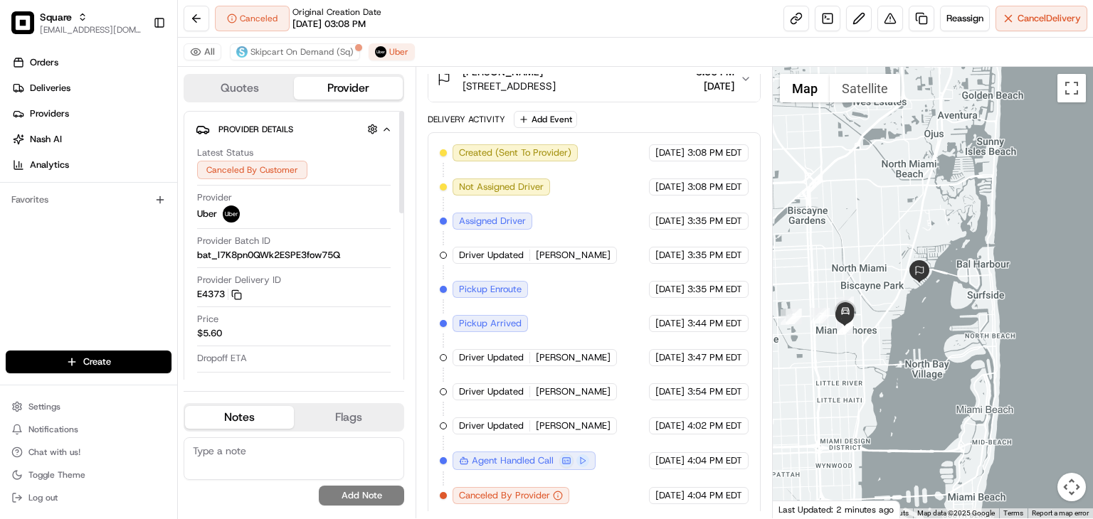
click at [309, 450] on textarea at bounding box center [294, 459] width 221 height 43
type textarea "T"
click at [293, 55] on span "Skipcart On Demand (Sq)" at bounding box center [301, 51] width 103 height 11
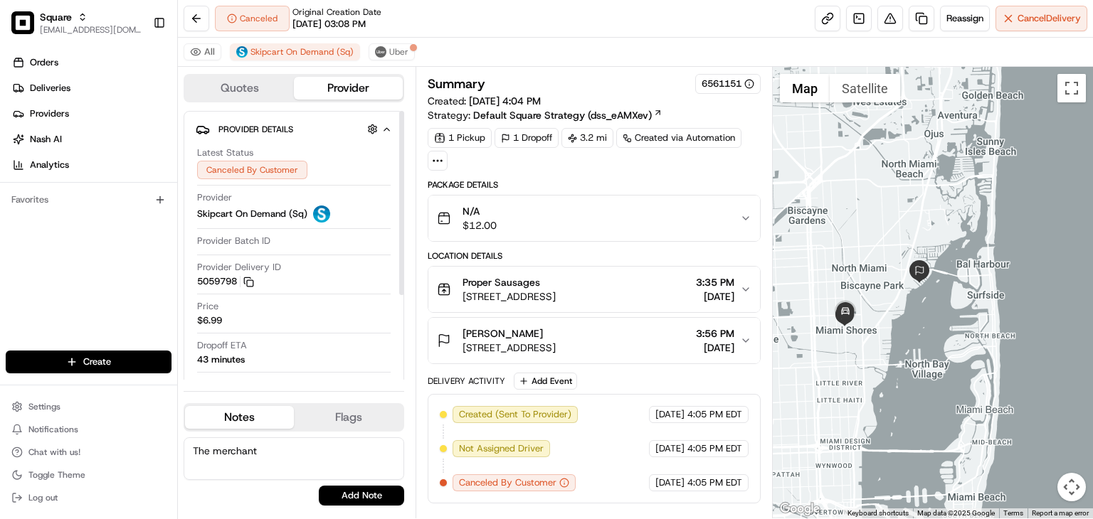
click at [279, 459] on textarea "The merchant" at bounding box center [294, 459] width 221 height 43
click at [419, 367] on div "Summary 6561151 Created: 08/23/2025 4:04 PM Strategy: Default Square Strategy (…" at bounding box center [594, 293] width 357 height 452
click at [235, 467] on textarea "The merchant requested to cancel the delivery." at bounding box center [294, 459] width 221 height 43
click at [307, 455] on textarea "The merchant requested to cancel the delivery since this is a duplicate order. …" at bounding box center [294, 459] width 221 height 43
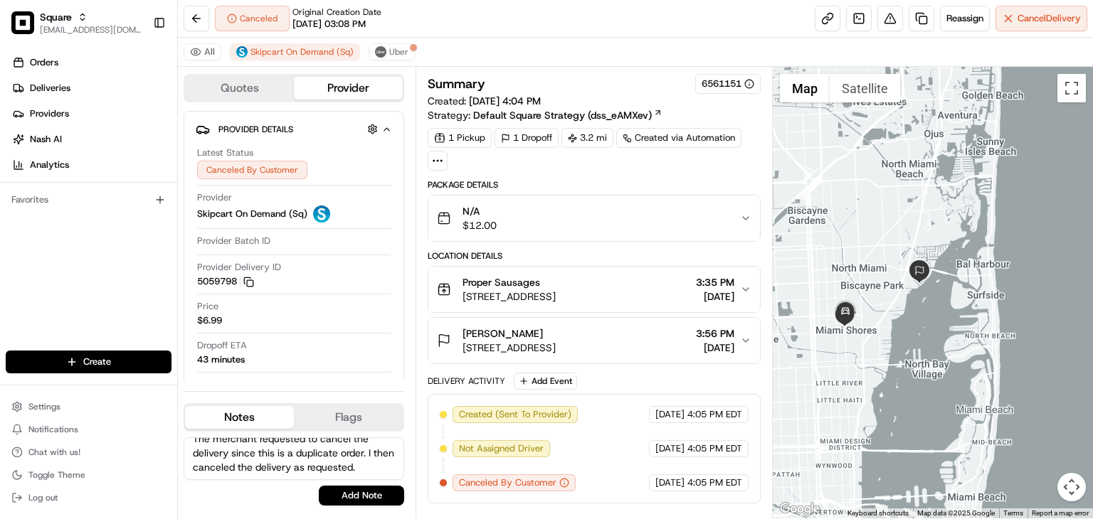
click at [307, 455] on textarea "The merchant requested to cancel the delivery since this is a duplicate order. …" at bounding box center [294, 459] width 221 height 43
type textarea "The merchant requested to cancel the delivery since this is a duplicate order. …"
click at [89, 253] on div "Orders Deliveries Providers Nash AI Analytics Favorites" at bounding box center [88, 203] width 177 height 314
click at [275, 458] on textarea "The merchant requested to cancel the delivery since this is a duplicate order. …" at bounding box center [294, 459] width 221 height 43
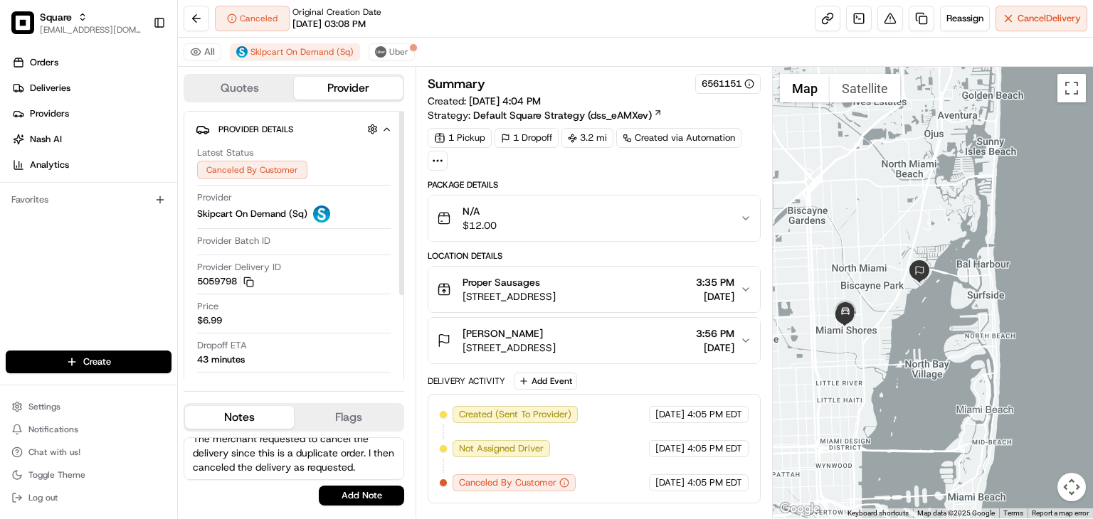
click at [275, 458] on textarea "The merchant requested to cancel the delivery since this is a duplicate order. …" at bounding box center [294, 459] width 221 height 43
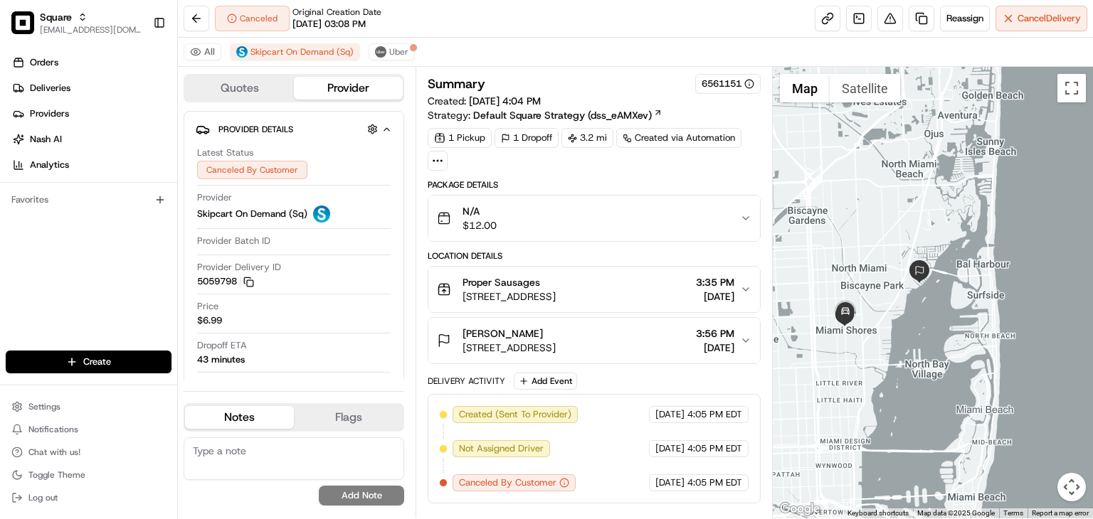
paste textarea
drag, startPoint x: 34, startPoint y: 304, endPoint x: 41, endPoint y: 313, distance: 11.7
click at [34, 303] on div "Orders Deliveries Providers Nash AI Analytics Favorites" at bounding box center [88, 203] width 177 height 314
click at [273, 463] on textarea at bounding box center [294, 459] width 221 height 43
paste textarea ""The merchant requested cancellation of the delivery due to it being a duplicat…"
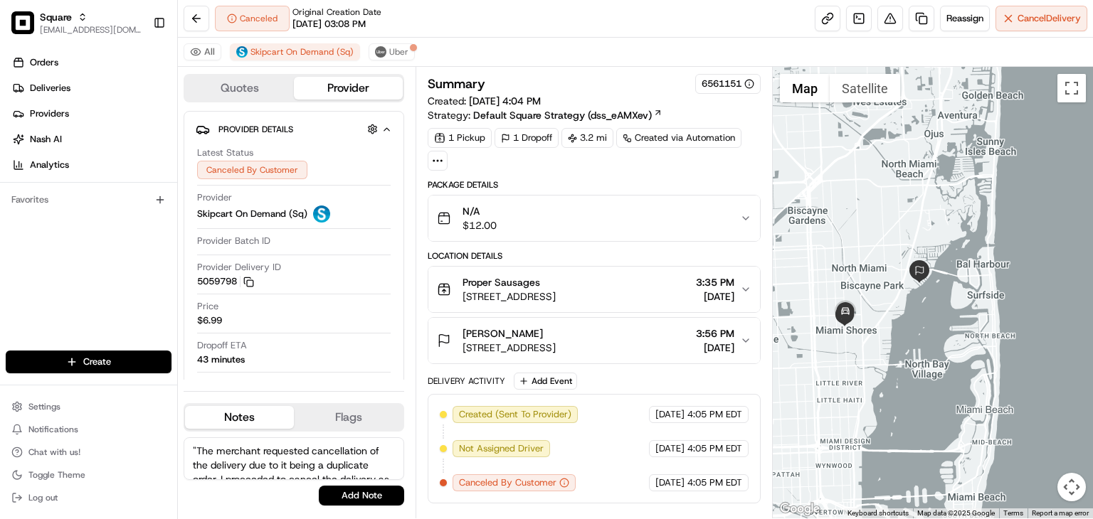
click at [196, 444] on textarea ""The merchant requested cancellation of the delivery due to it being a duplicat…" at bounding box center [294, 459] width 221 height 43
type textarea "The merchant requested cancellation of the delivery due to it being a duplicate…"
click at [327, 496] on button "Add Note" at bounding box center [361, 496] width 85 height 20
